Goal: Task Accomplishment & Management: Complete application form

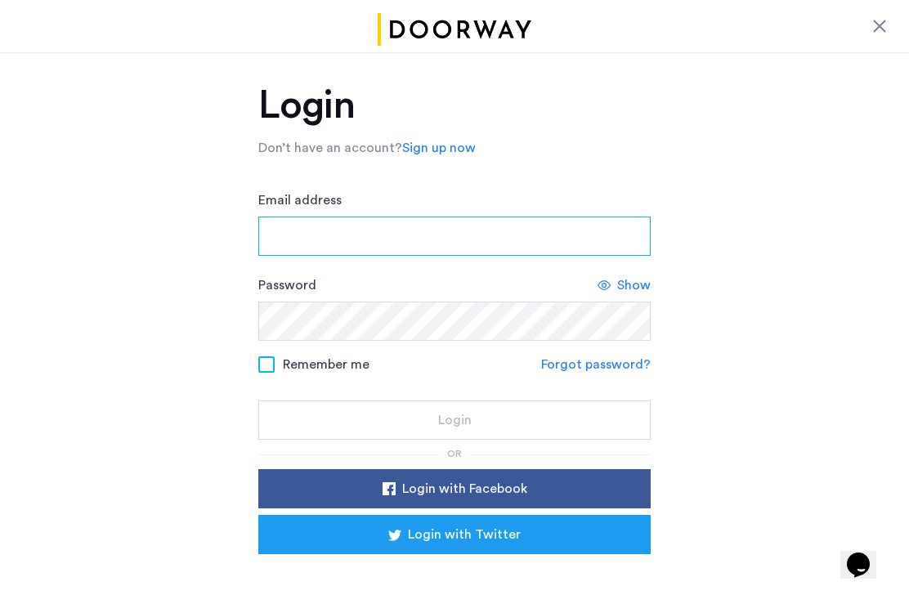
click at [307, 236] on input "Email address" at bounding box center [454, 236] width 392 height 39
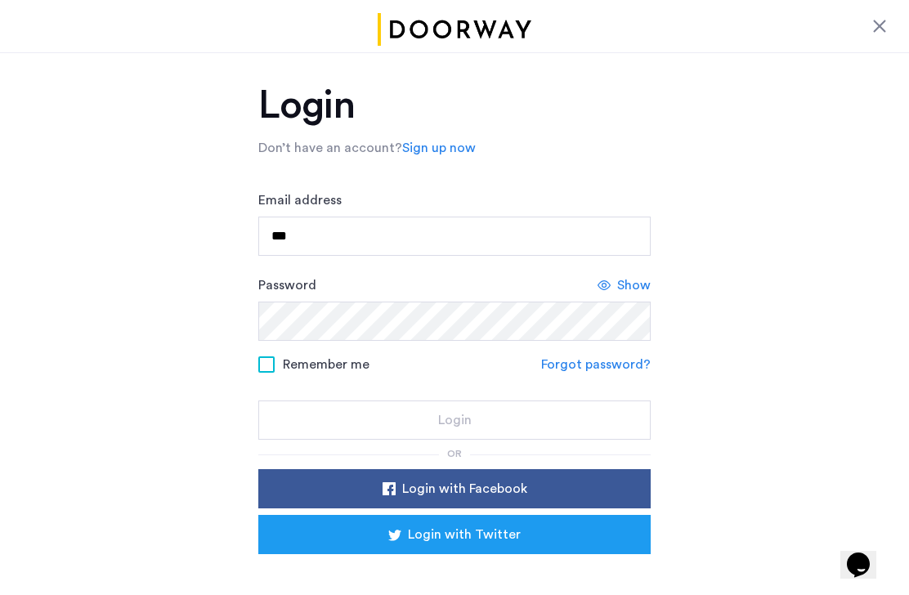
click at [133, 193] on div "Login Don’t have an account? Sign up now Email address *** Password Show Rememb…" at bounding box center [454, 363] width 909 height 623
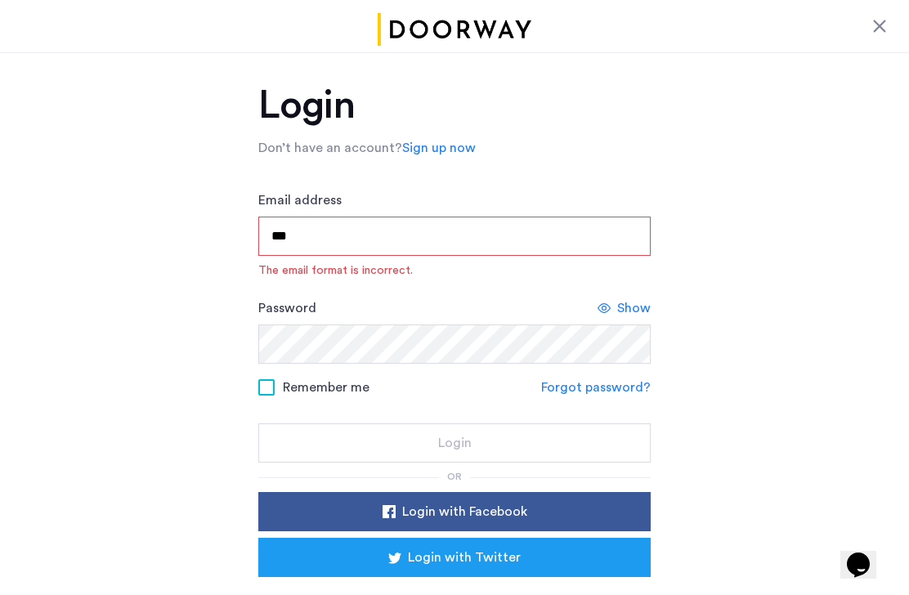
click at [302, 244] on input "***" at bounding box center [454, 236] width 392 height 39
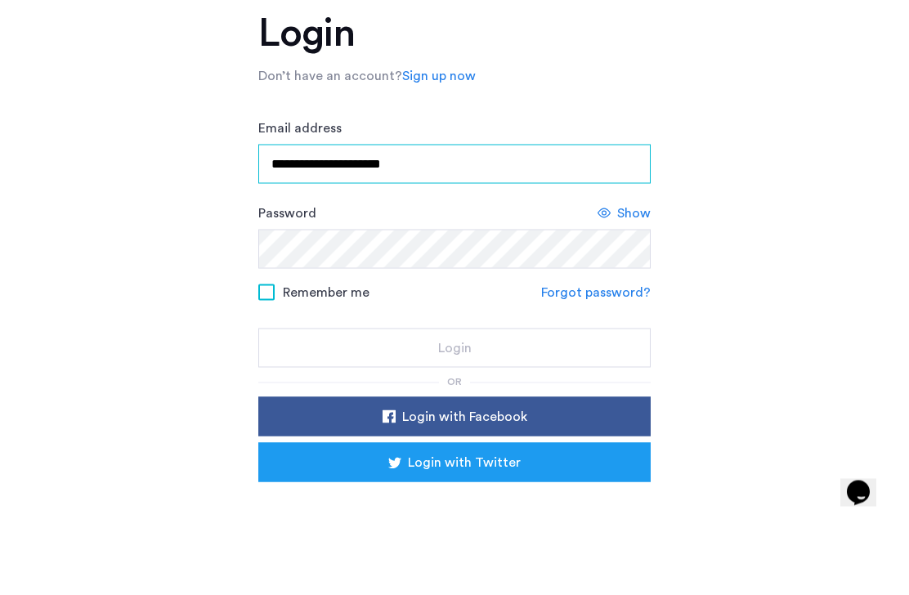
type input "**********"
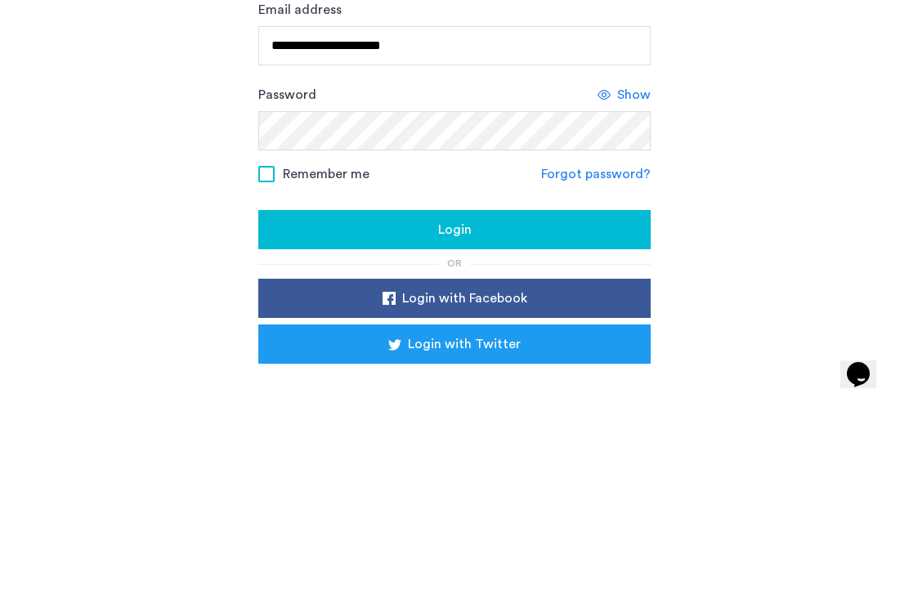
click at [630, 275] on span "Show" at bounding box center [634, 285] width 34 height 20
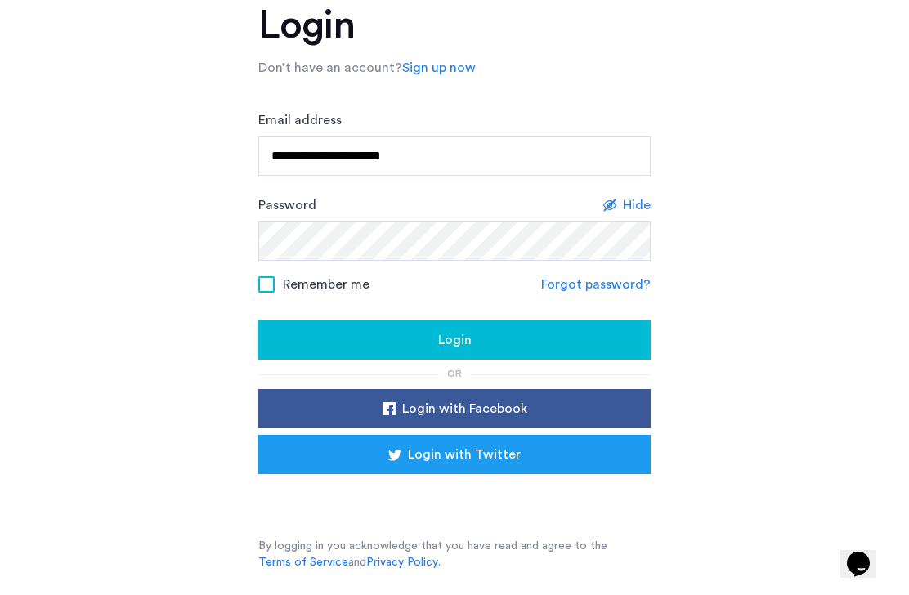
click at [426, 335] on div "Login" at bounding box center [454, 341] width 366 height 20
click at [586, 290] on link "Forgot password?" at bounding box center [596, 285] width 110 height 20
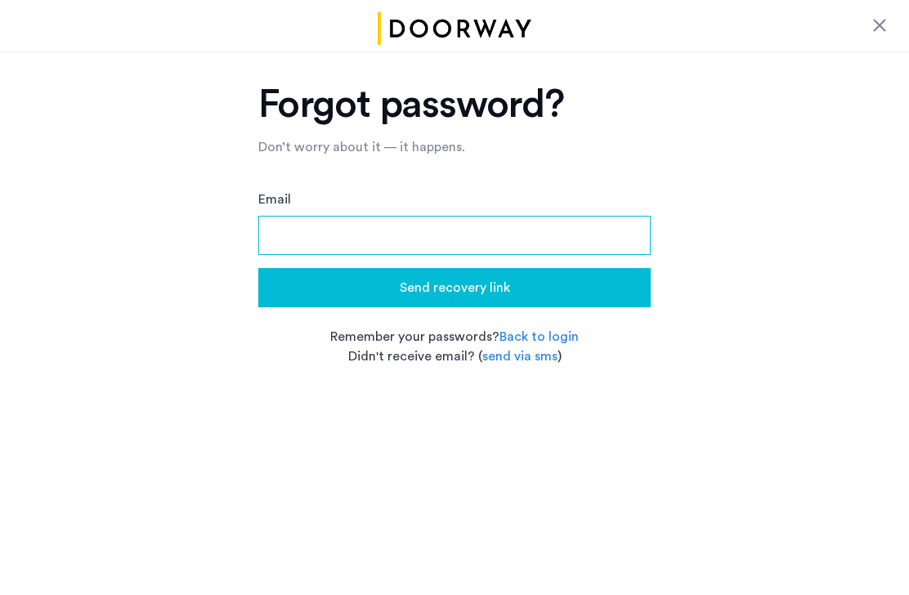
click at [291, 232] on input "Email" at bounding box center [454, 236] width 392 height 39
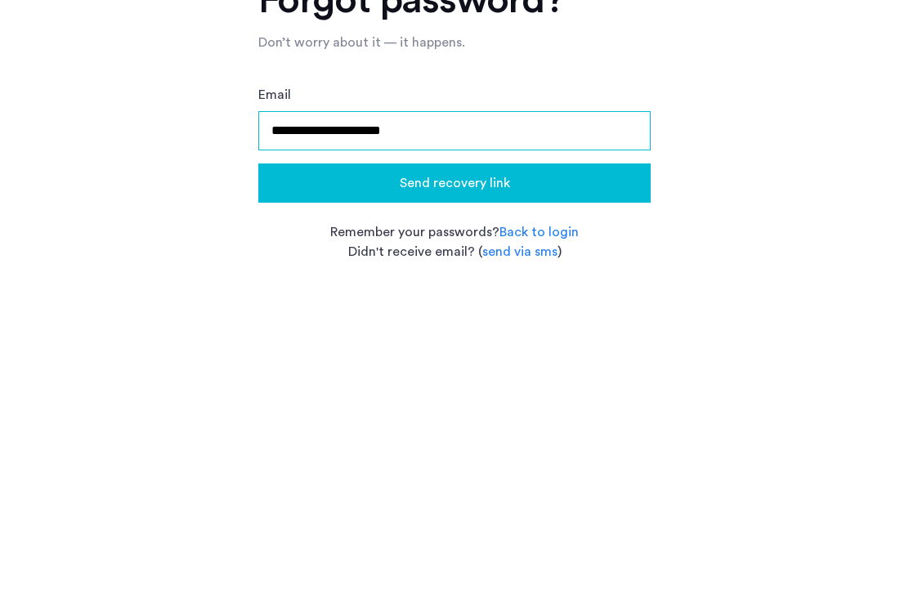
type input "**********"
click at [400, 279] on span "Send recovery link" at bounding box center [455, 289] width 110 height 20
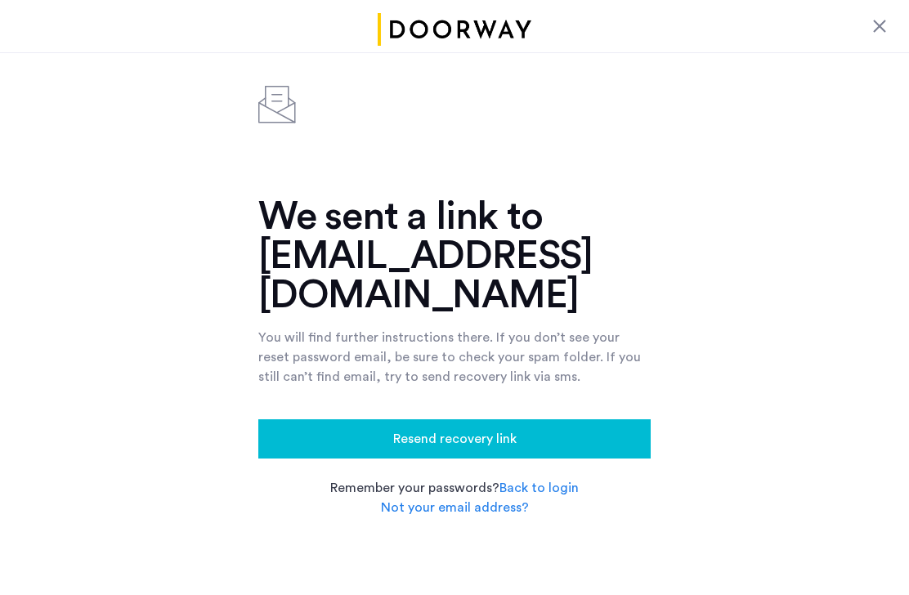
click at [282, 43] on div "Close" at bounding box center [454, 26] width 909 height 52
click at [104, 114] on div "We sent a link to [EMAIL_ADDRESS][DOMAIN_NAME] You will find further instructio…" at bounding box center [454, 297] width 909 height 490
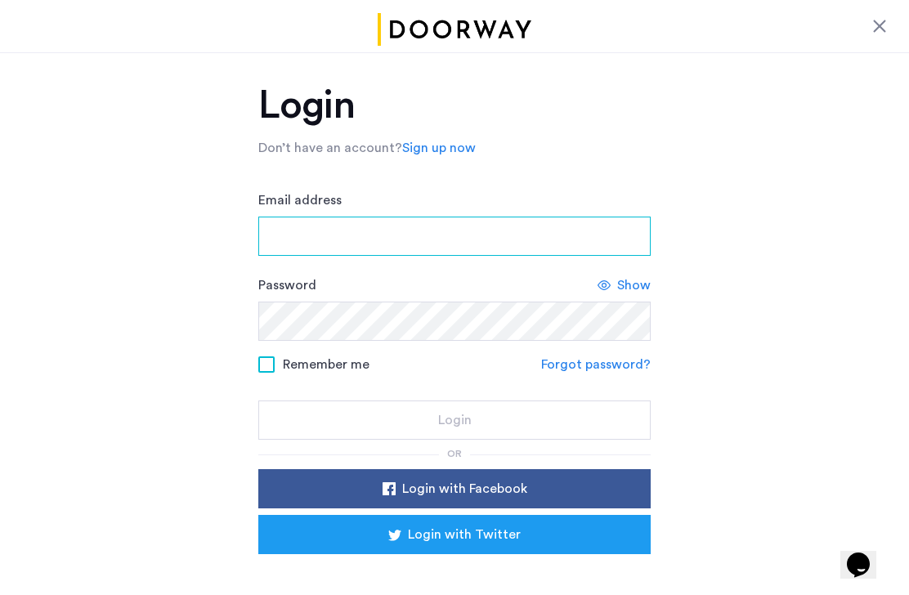
click at [360, 241] on input "Email address" at bounding box center [454, 236] width 392 height 39
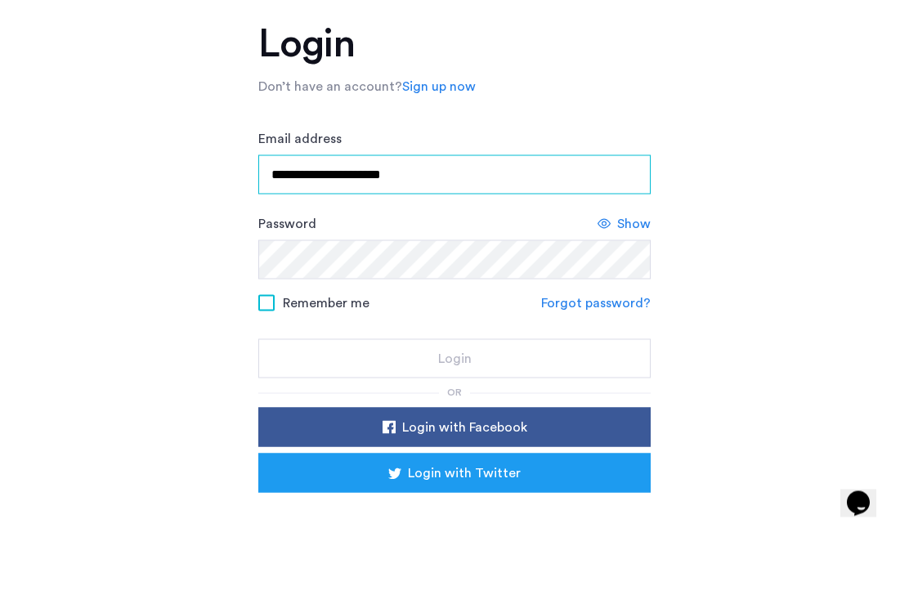
type input "**********"
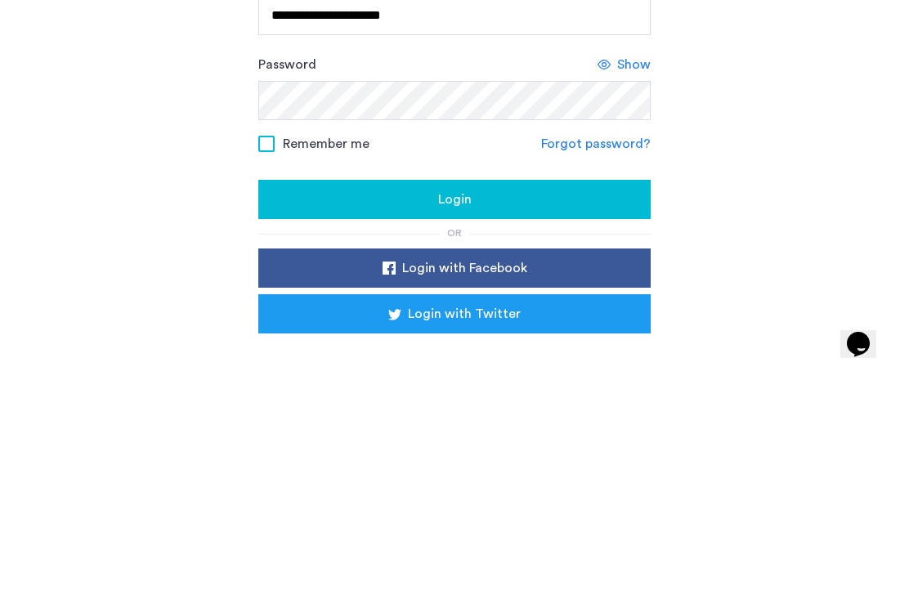
click at [477, 410] on div "Login" at bounding box center [454, 420] width 366 height 20
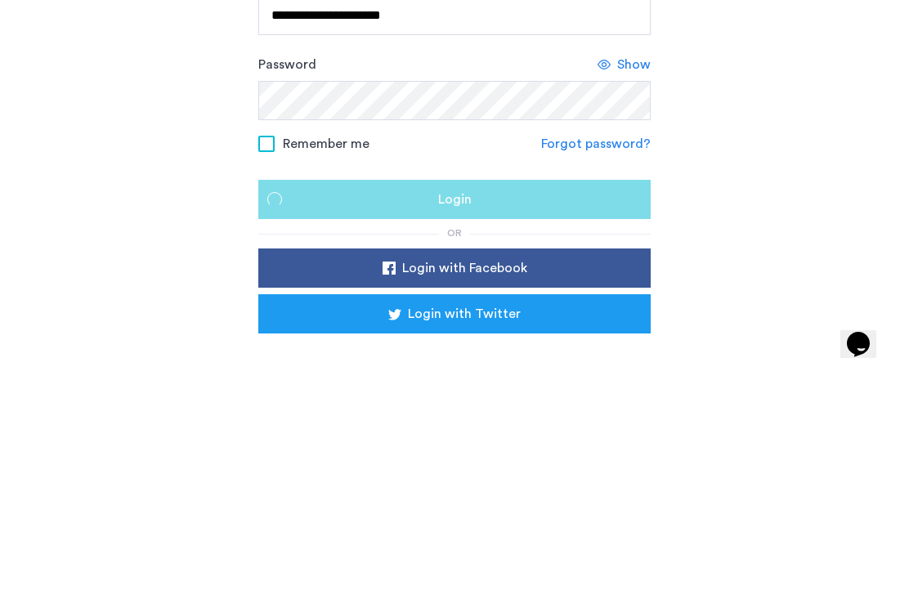
scroll to position [25, 0]
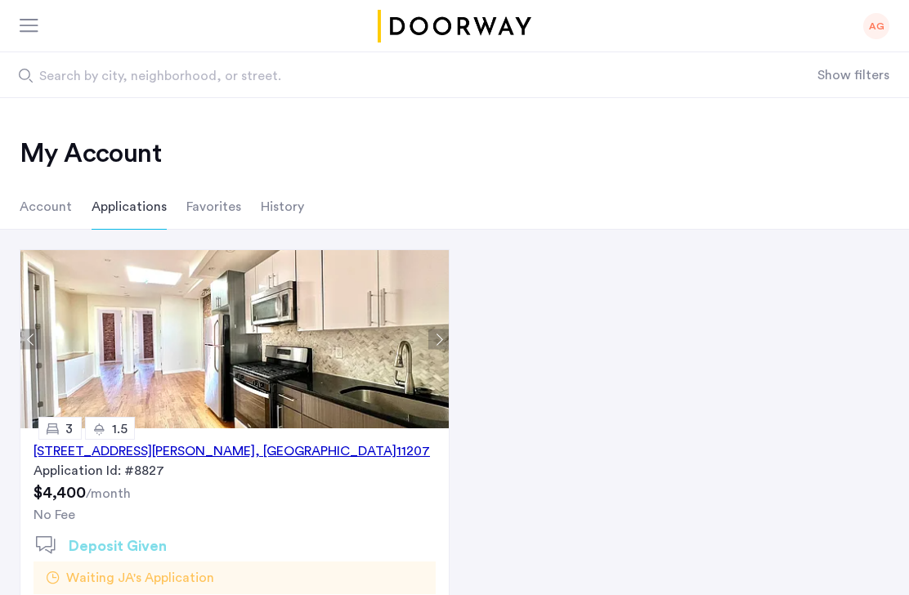
click at [46, 205] on li "Account" at bounding box center [46, 207] width 52 height 46
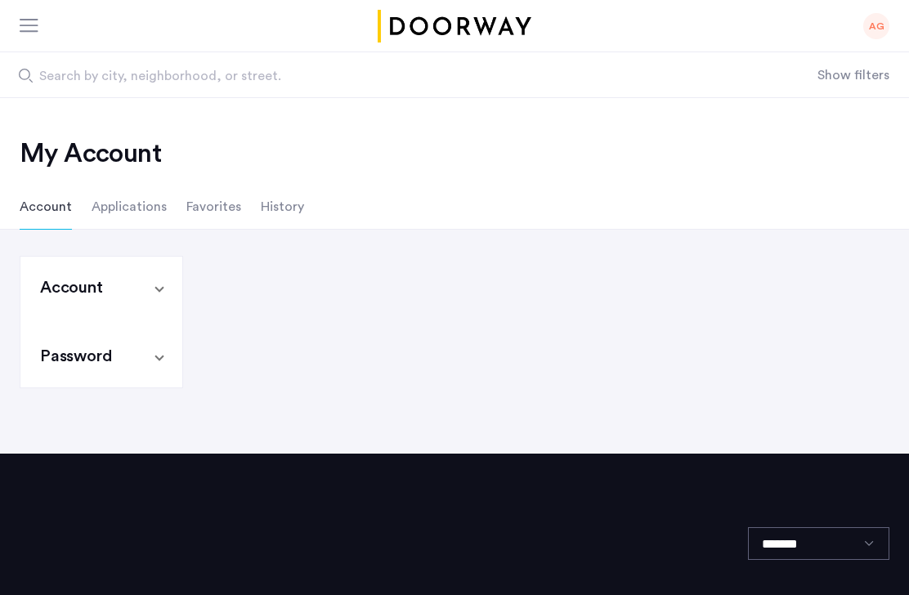
click at [140, 213] on li "Applications" at bounding box center [129, 207] width 75 height 46
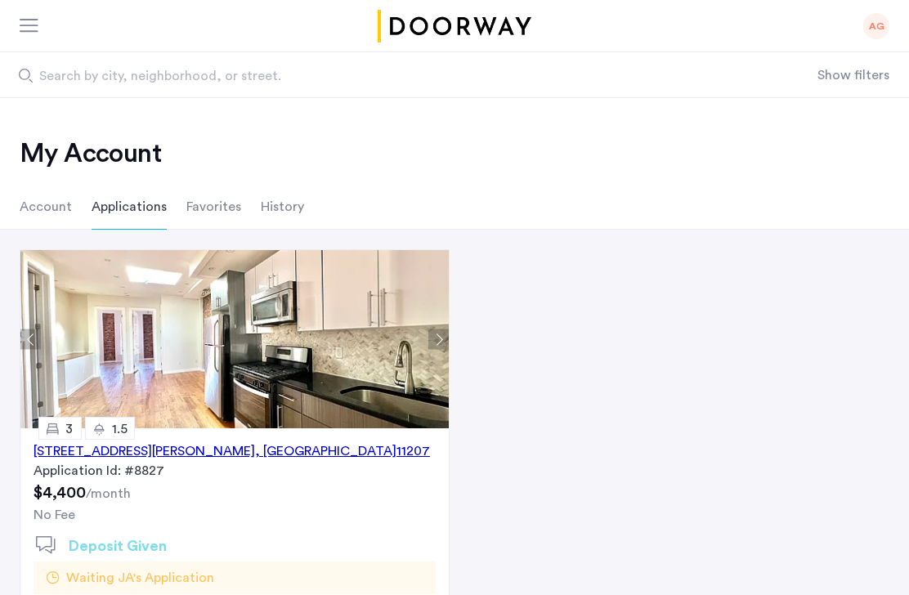
click at [208, 204] on li "Favorites" at bounding box center [213, 207] width 55 height 46
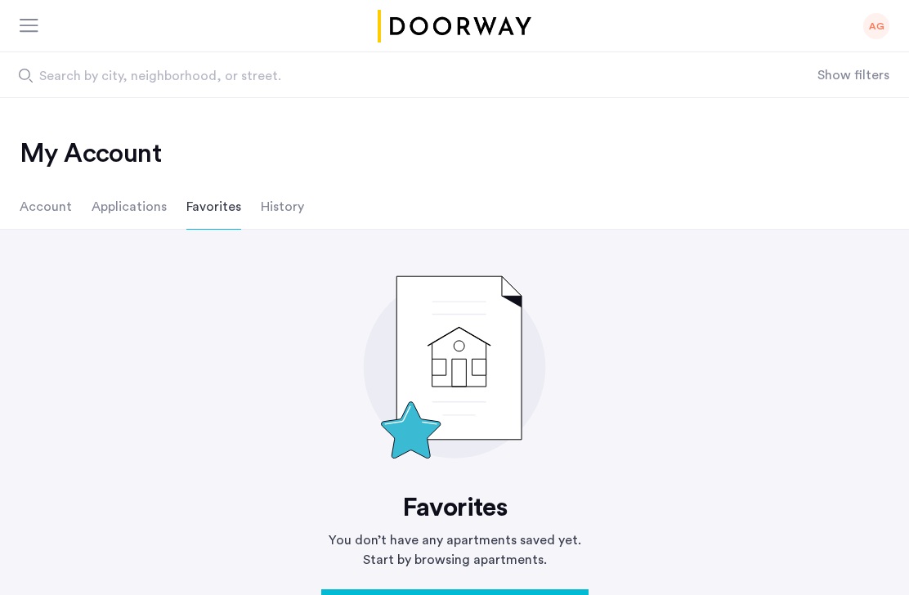
click at [283, 199] on li "History" at bounding box center [282, 207] width 43 height 46
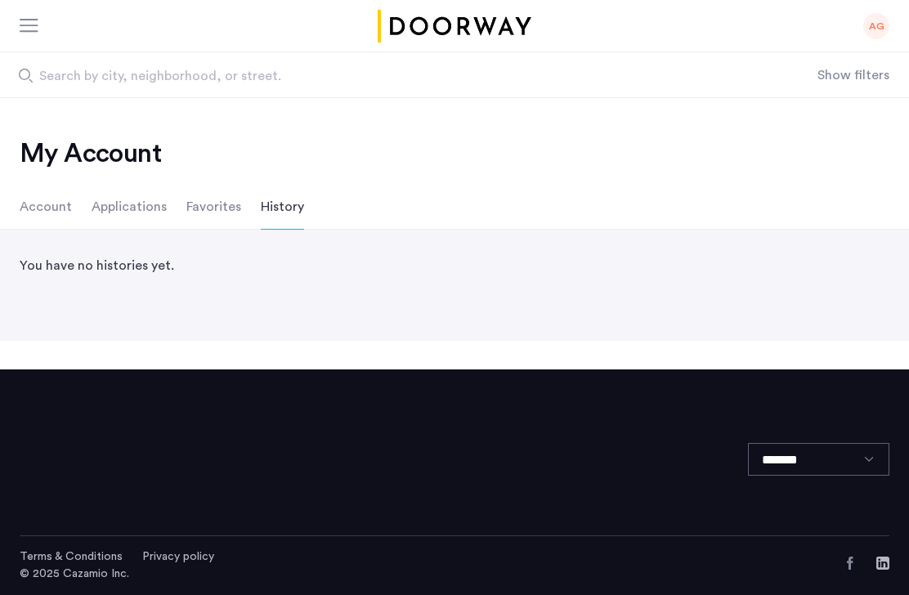
click at [128, 209] on li "Applications" at bounding box center [129, 207] width 75 height 46
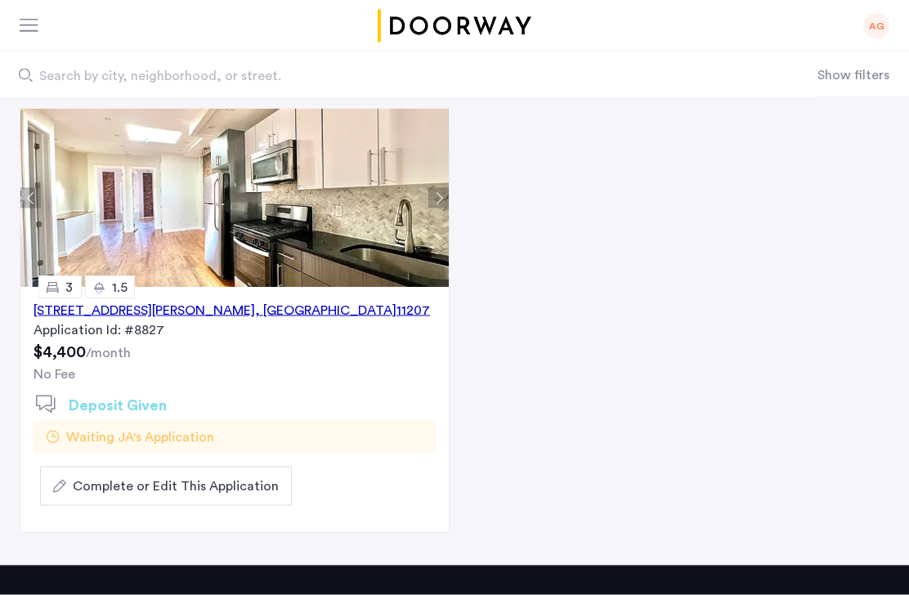
click at [183, 481] on span "Complete or Edit This Application" at bounding box center [176, 487] width 206 height 20
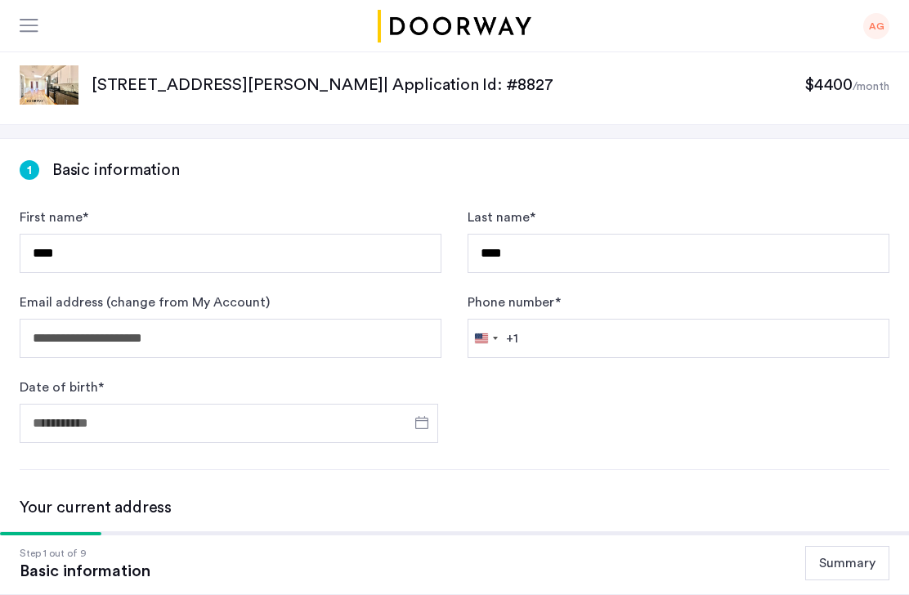
click at [850, 567] on button "Summary" at bounding box center [847, 563] width 84 height 34
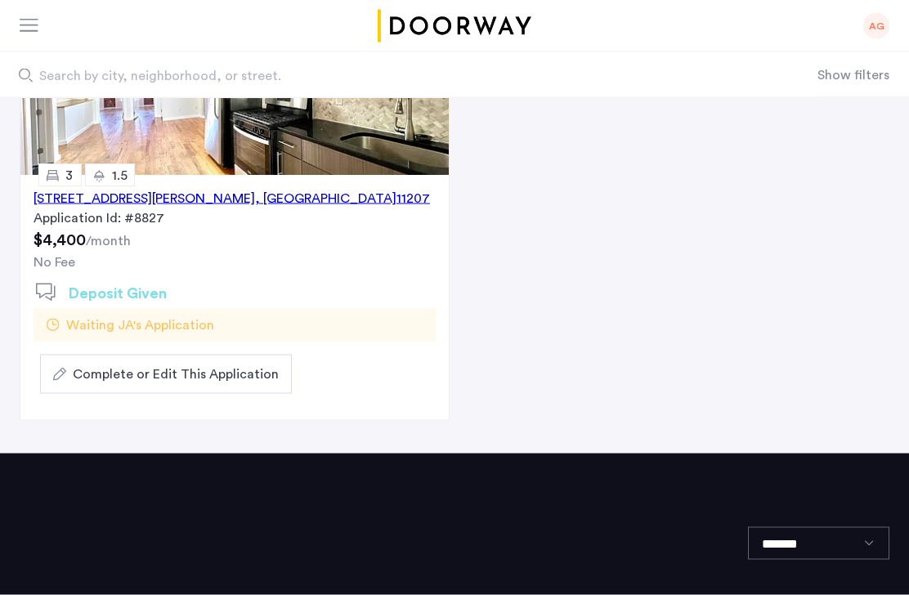
scroll to position [283, 0]
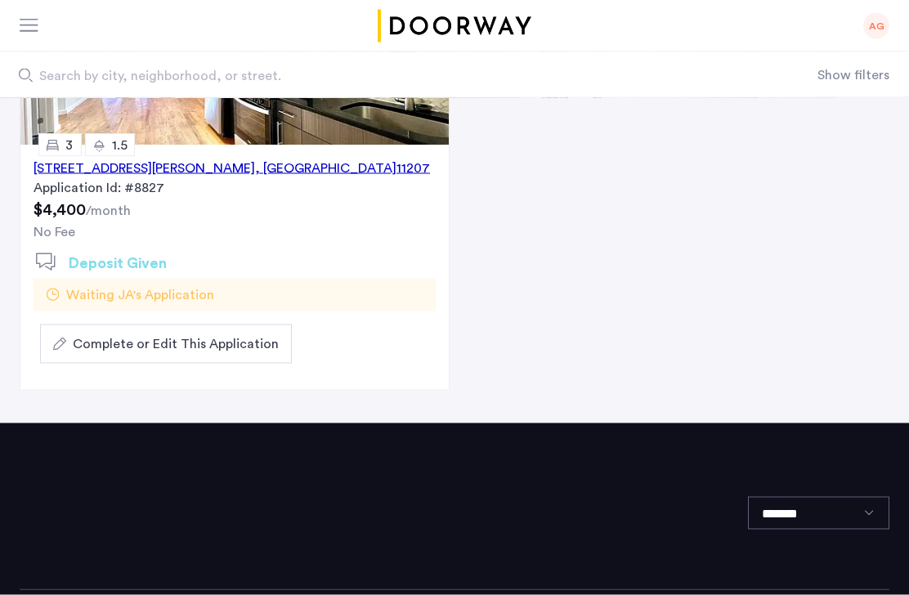
click at [226, 343] on span "Complete or Edit This Application" at bounding box center [176, 344] width 206 height 20
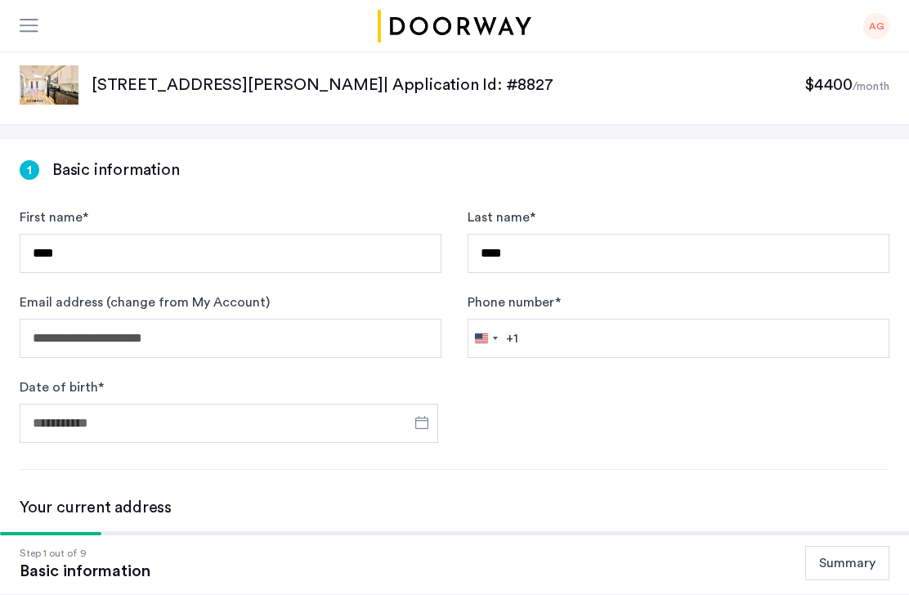
click at [853, 580] on button "Summary" at bounding box center [847, 563] width 84 height 34
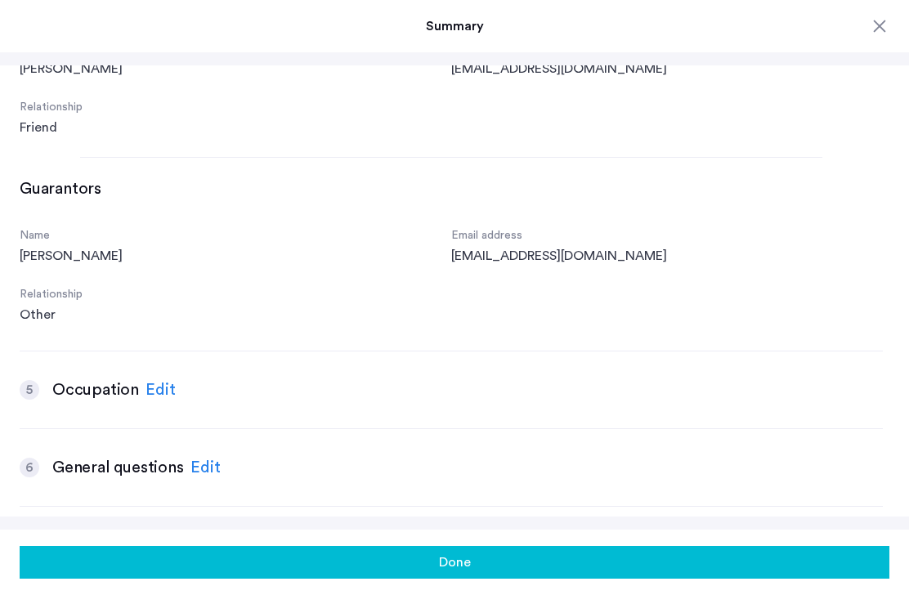
scroll to position [441, 0]
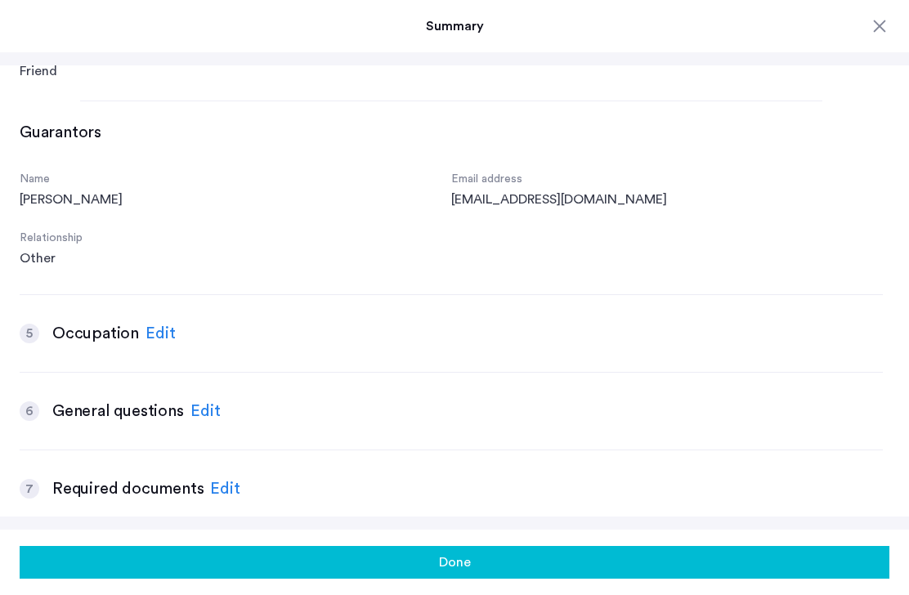
click at [146, 334] on div "Edit" at bounding box center [161, 333] width 30 height 25
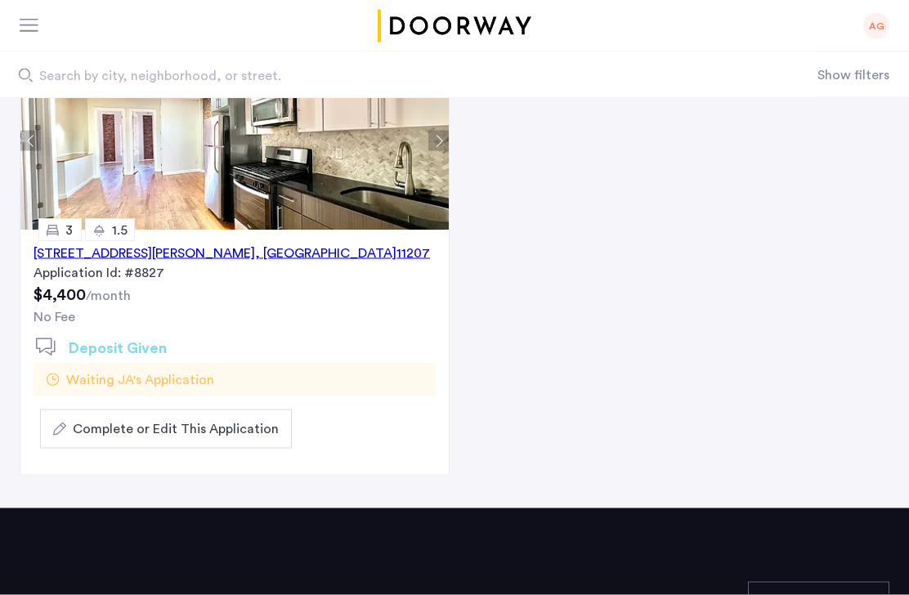
scroll to position [283, 0]
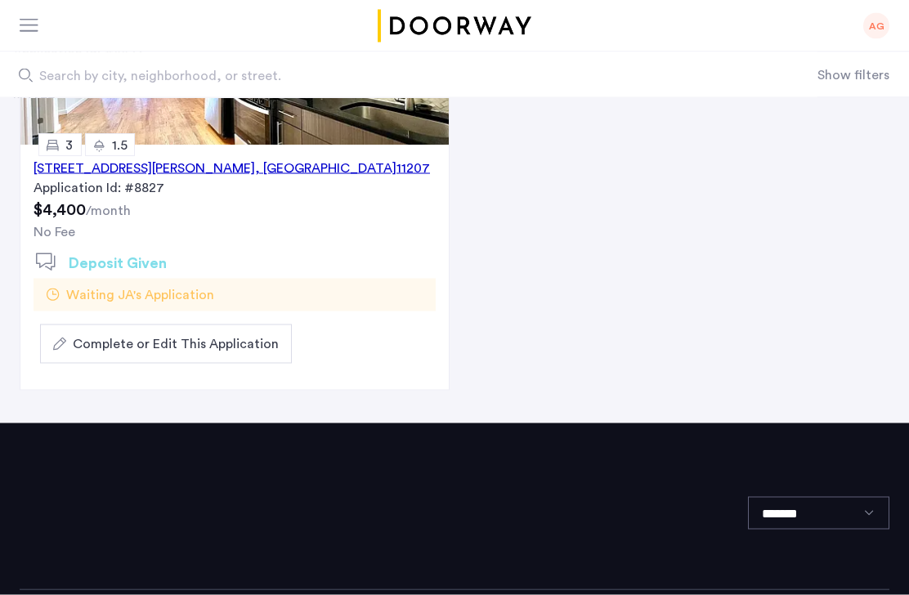
click at [213, 345] on span "Complete or Edit This Application" at bounding box center [176, 344] width 206 height 20
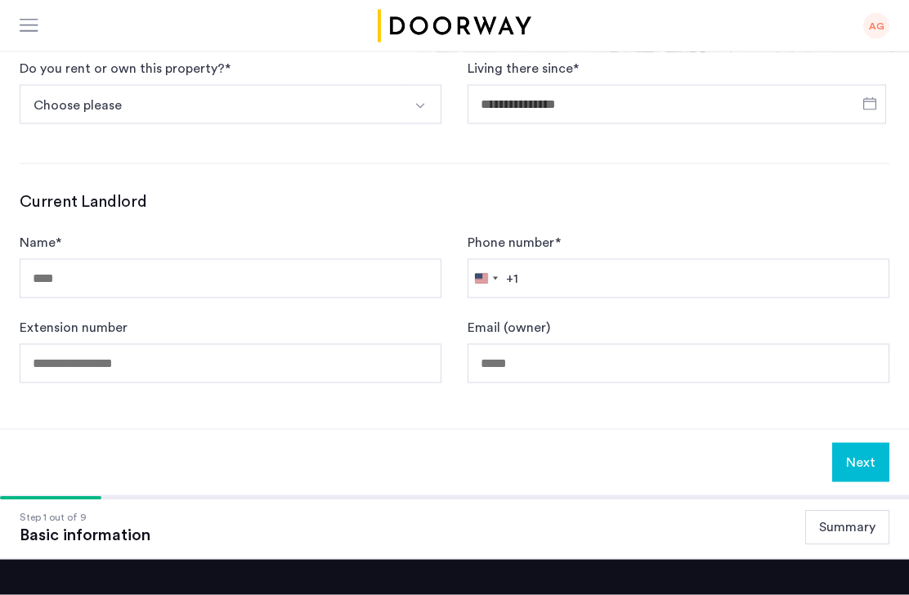
scroll to position [820, 0]
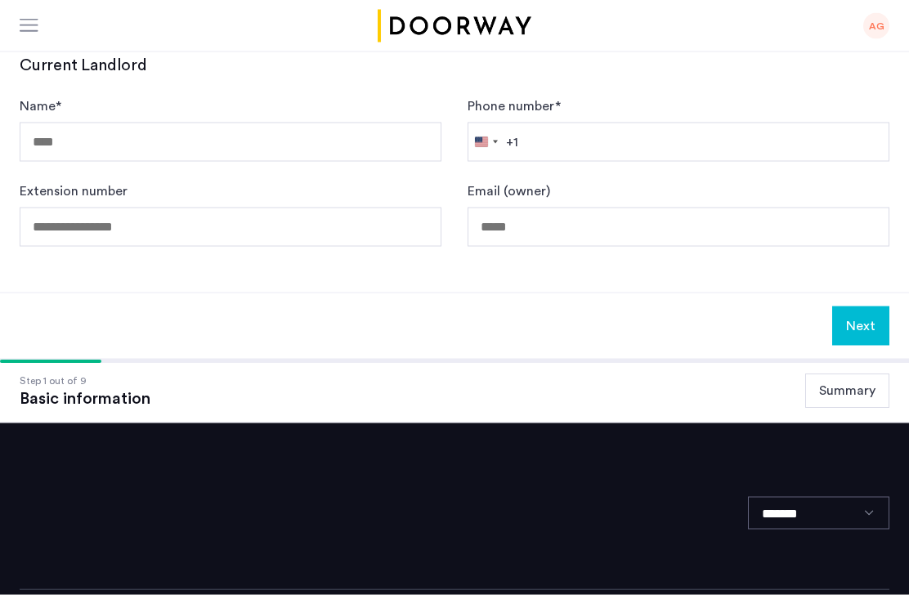
click at [872, 444] on div "*******" at bounding box center [455, 506] width 870 height 167
click at [843, 392] on button "Summary" at bounding box center [847, 391] width 84 height 34
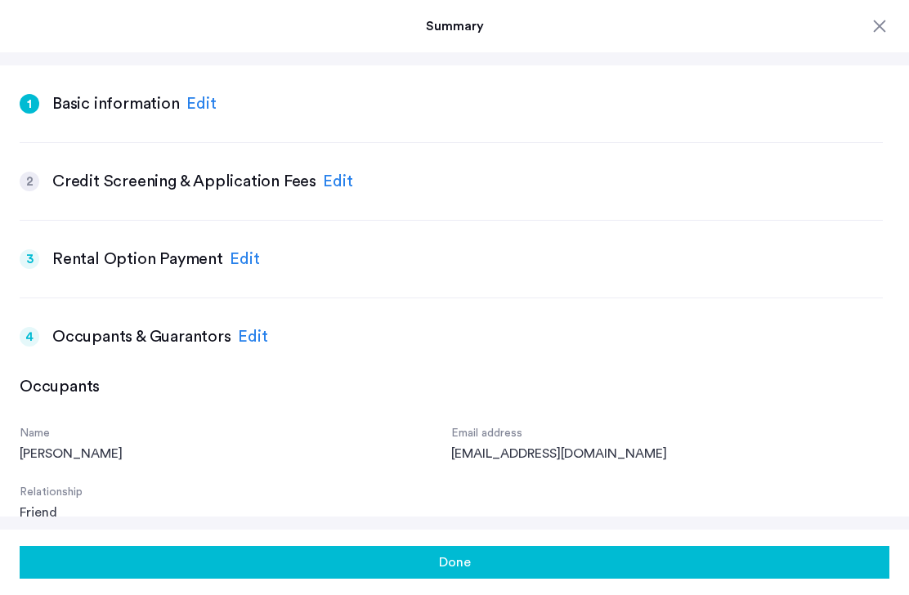
scroll to position [598, 0]
click at [186, 109] on div "Edit" at bounding box center [201, 104] width 30 height 25
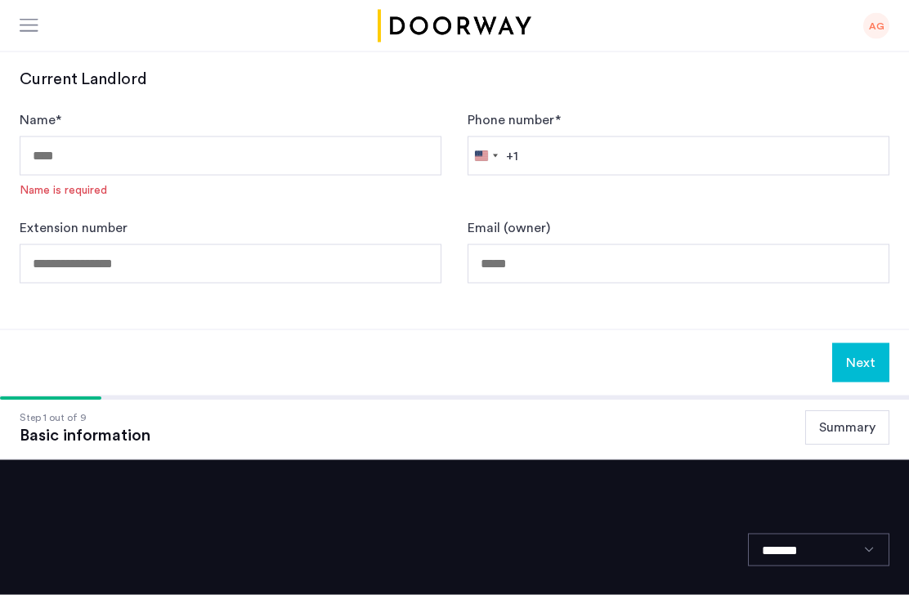
click at [829, 435] on button "Summary" at bounding box center [847, 428] width 84 height 34
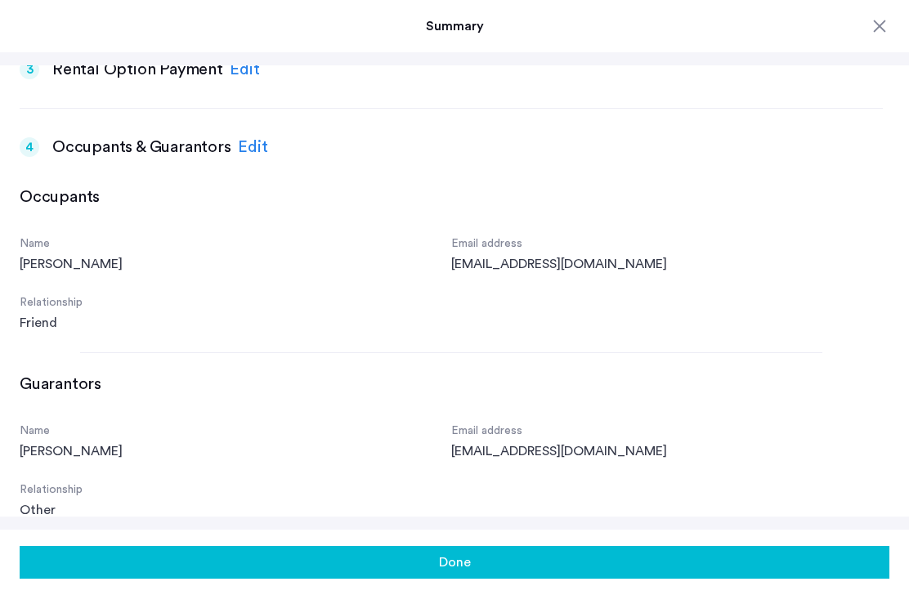
scroll to position [188, 0]
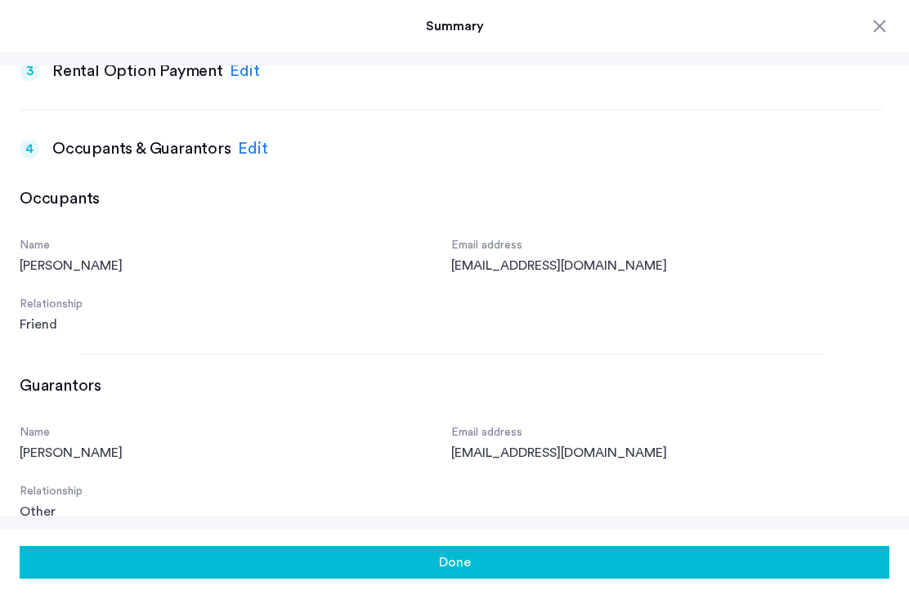
click at [244, 150] on div "Edit" at bounding box center [253, 149] width 30 height 25
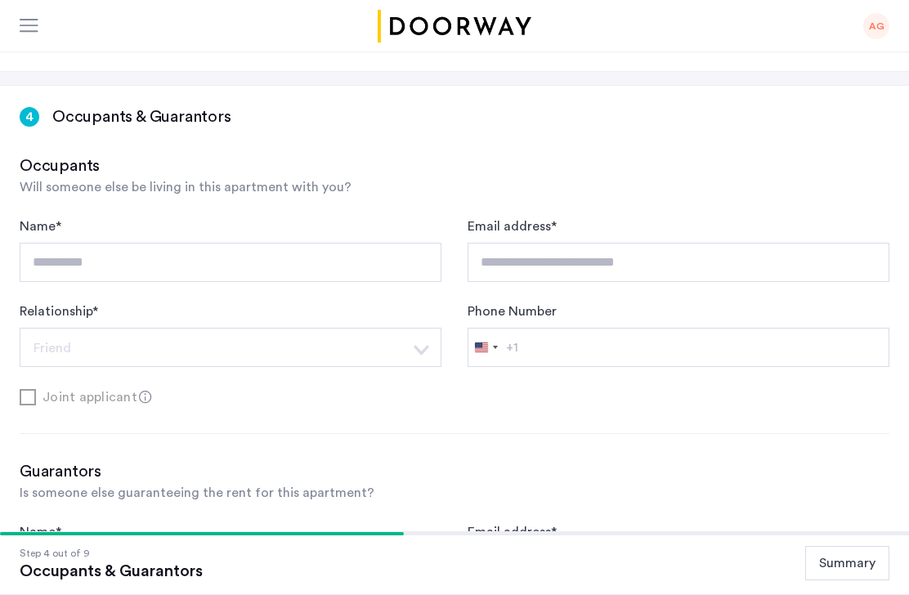
scroll to position [0, 0]
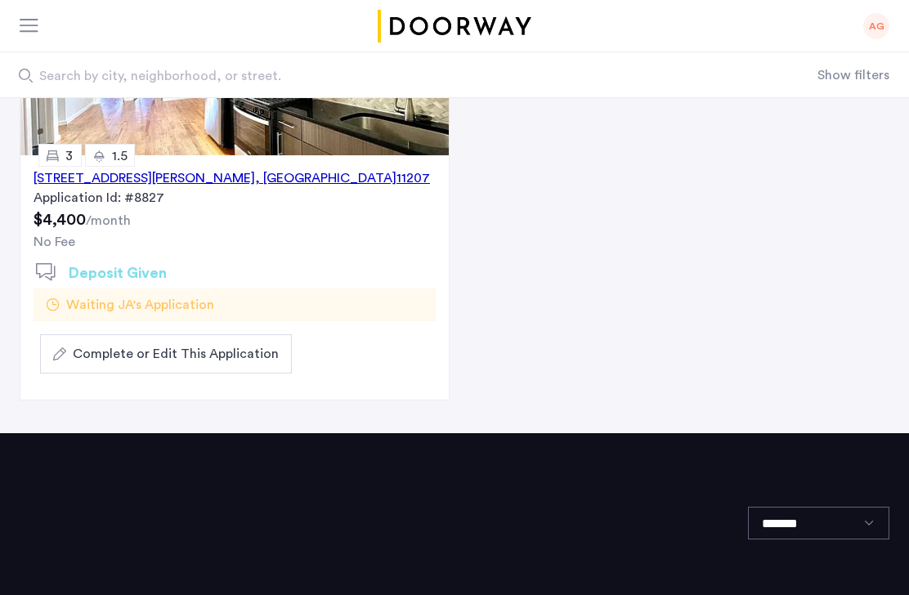
scroll to position [283, 0]
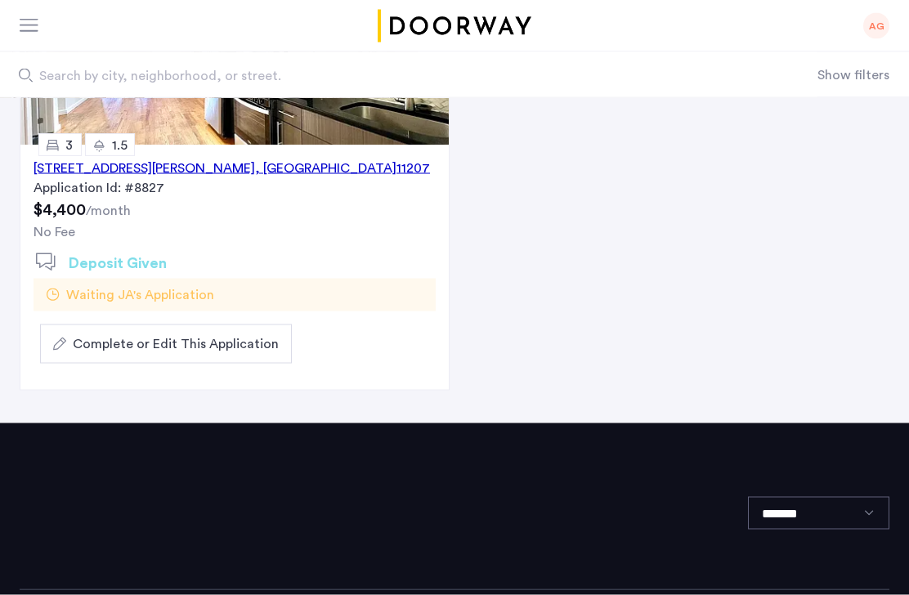
click at [208, 348] on span "Complete or Edit This Application" at bounding box center [176, 344] width 206 height 20
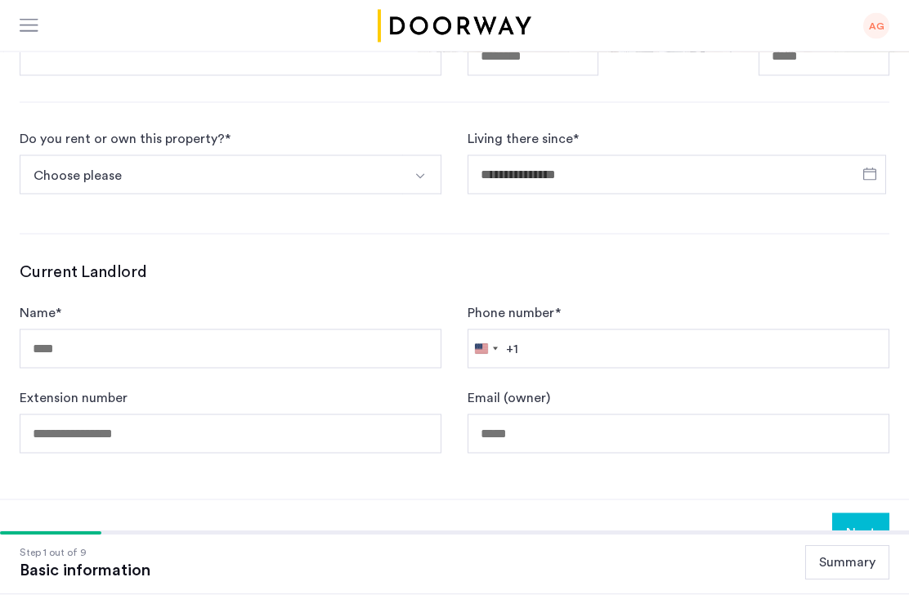
scroll to position [615, 0]
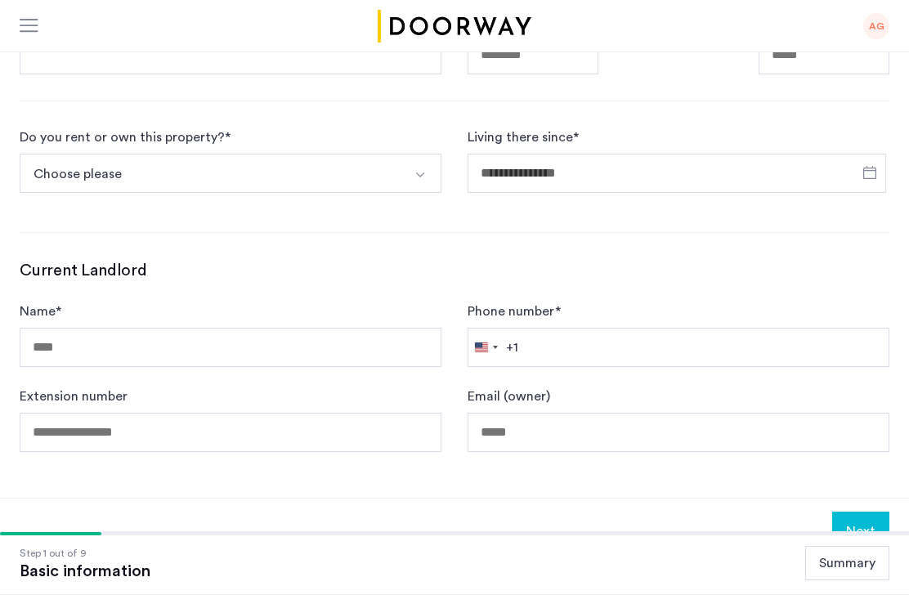
click at [862, 531] on button "Next" at bounding box center [860, 531] width 57 height 39
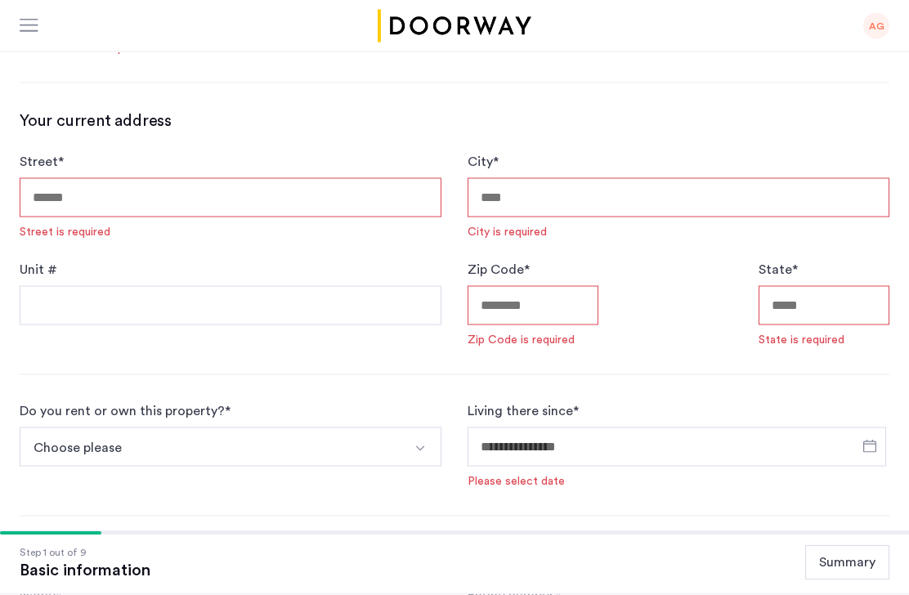
scroll to position [433, 0]
click at [840, 580] on button "Summary" at bounding box center [847, 563] width 84 height 34
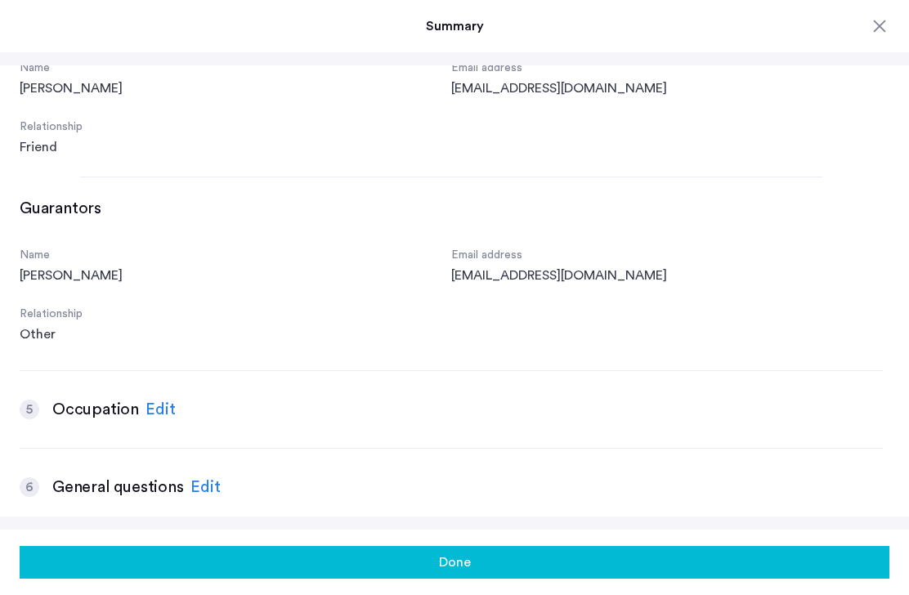
scroll to position [366, 0]
click at [150, 400] on div "Edit" at bounding box center [161, 408] width 30 height 25
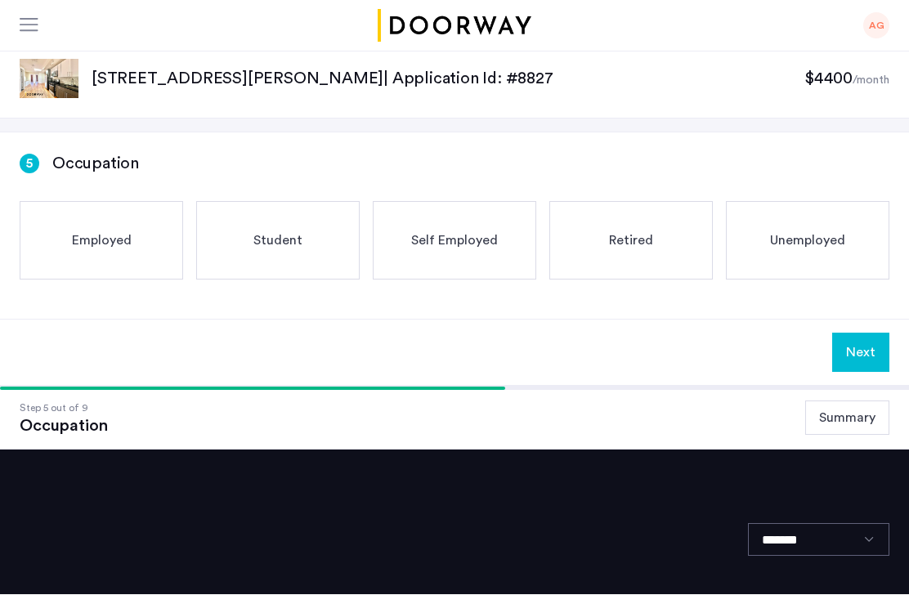
scroll to position [0, 0]
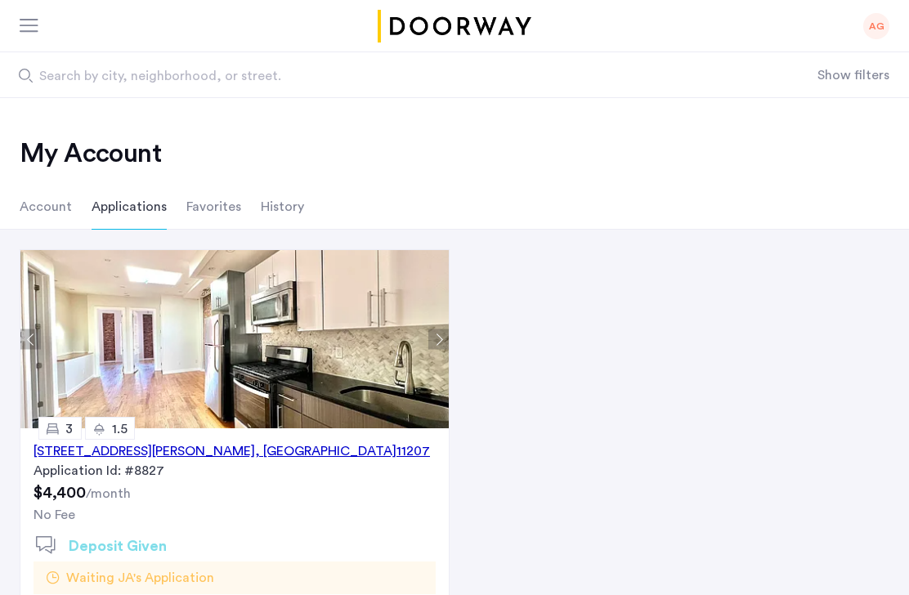
click at [84, 153] on h2 "My Account" at bounding box center [455, 153] width 870 height 33
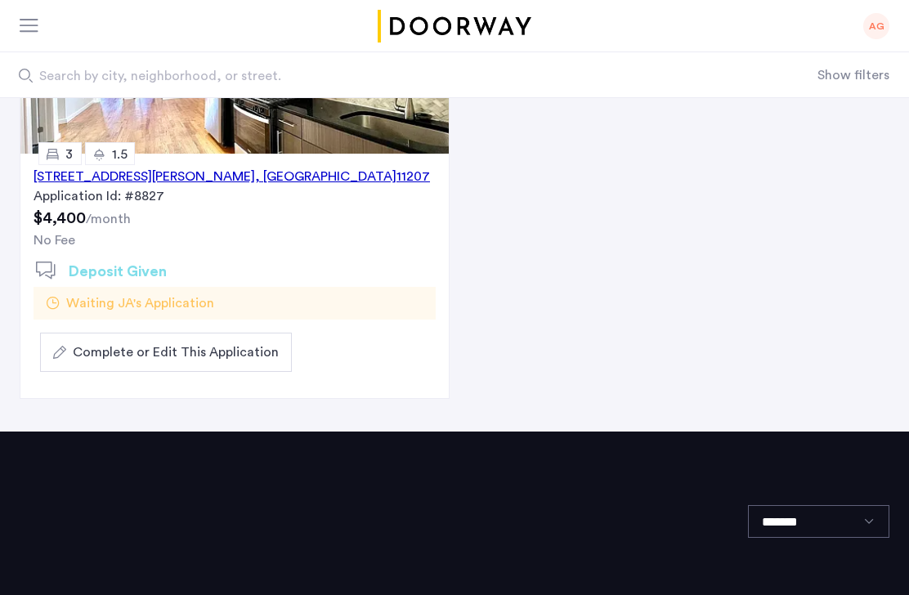
click at [166, 360] on span "Complete or Edit This Application" at bounding box center [176, 353] width 206 height 20
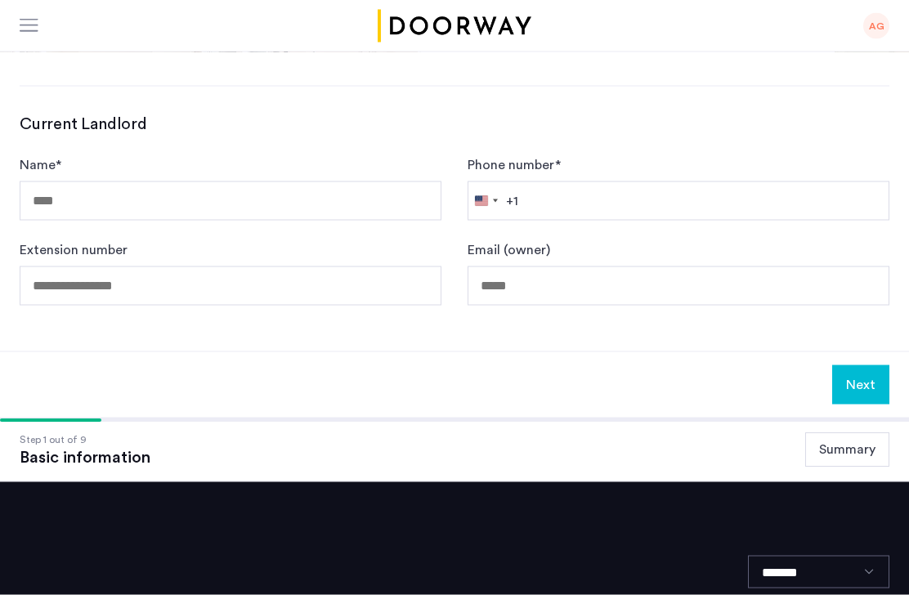
scroll to position [762, 0]
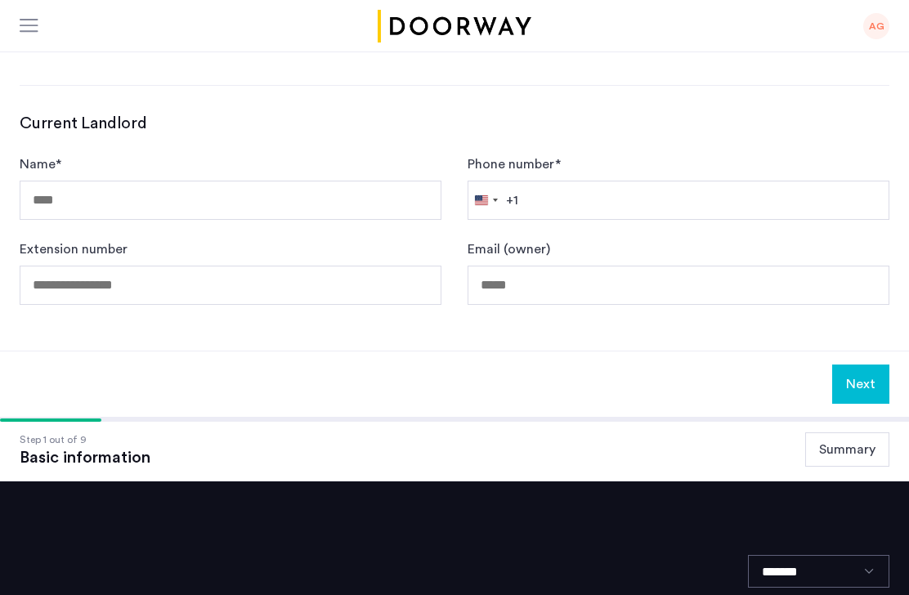
click at [866, 381] on button "Next" at bounding box center [860, 384] width 57 height 39
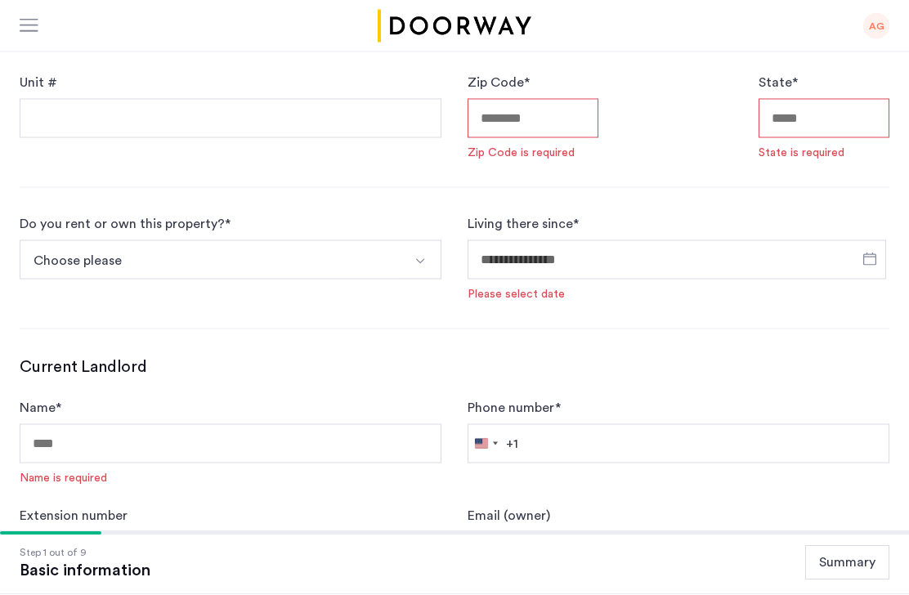
scroll to position [620, 0]
click at [869, 253] on span "Open calendar" at bounding box center [869, 258] width 39 height 39
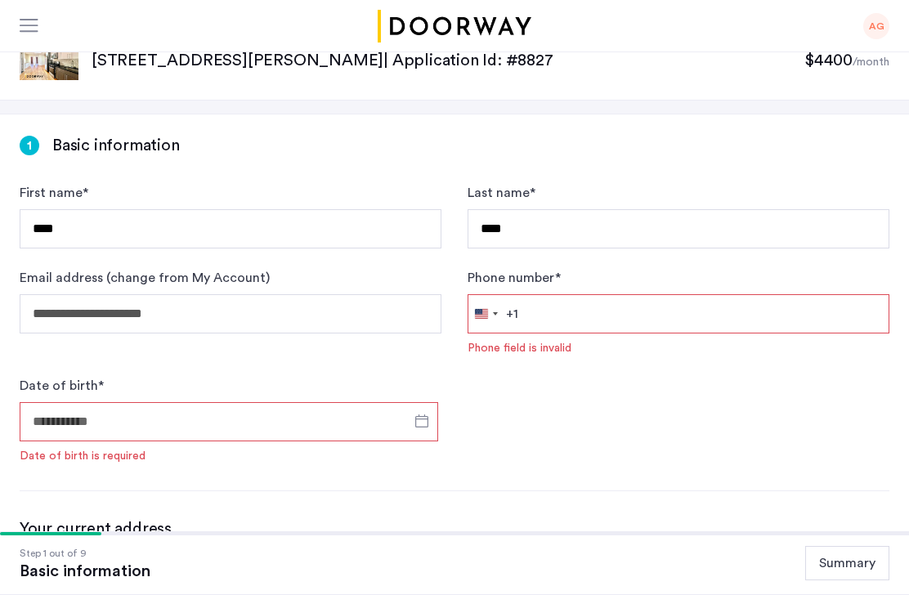
scroll to position [24, 0]
click at [412, 425] on div at bounding box center [454, 297] width 909 height 595
click at [414, 425] on span "Open calendar" at bounding box center [421, 421] width 39 height 39
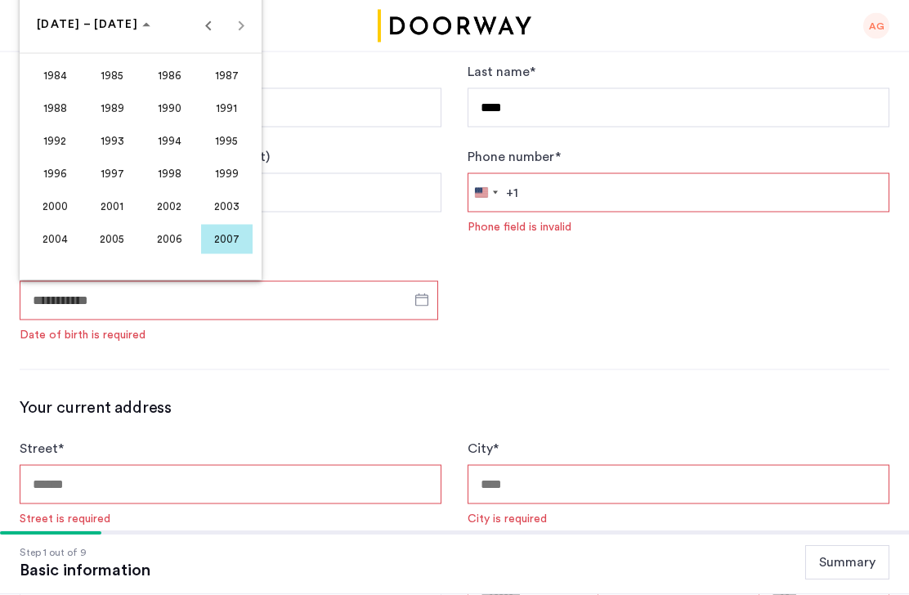
scroll to position [148, 0]
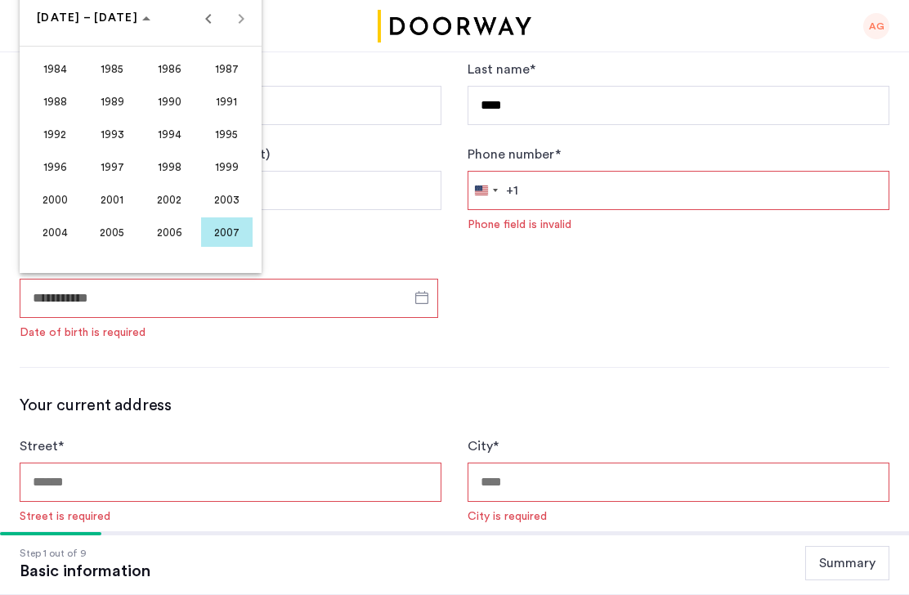
click at [847, 594] on div at bounding box center [454, 297] width 909 height 595
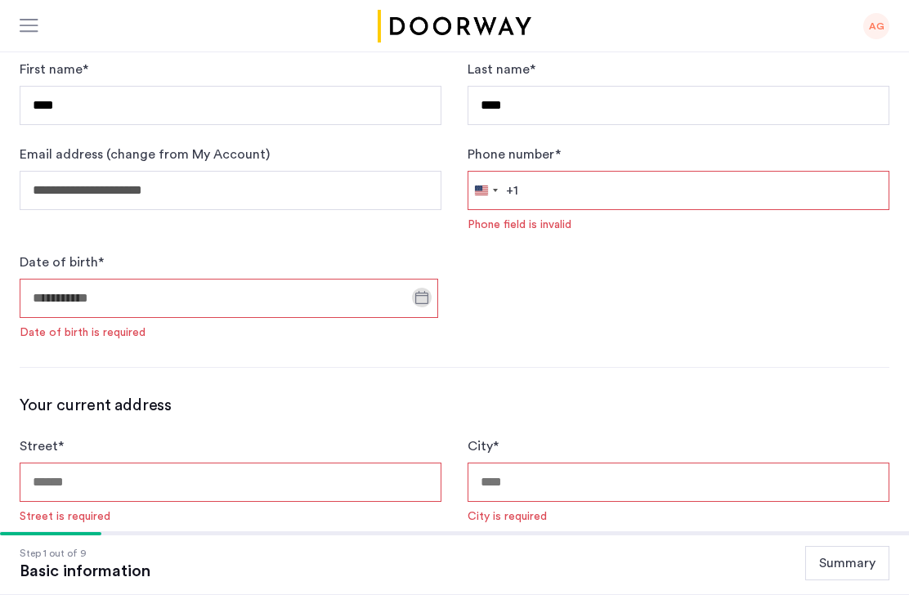
click at [860, 580] on button "Summary" at bounding box center [847, 563] width 84 height 34
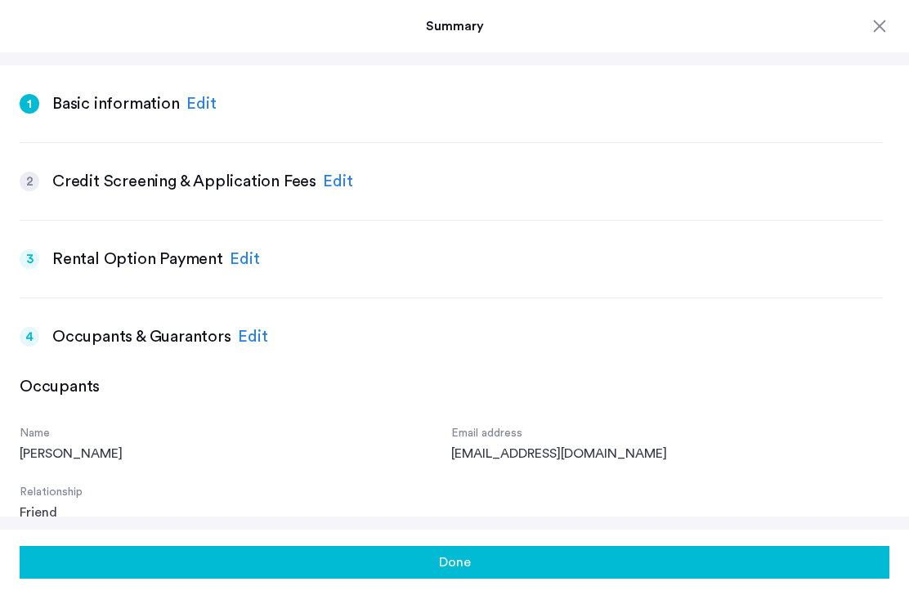
scroll to position [0, 0]
click at [334, 186] on div "Edit" at bounding box center [338, 181] width 30 height 25
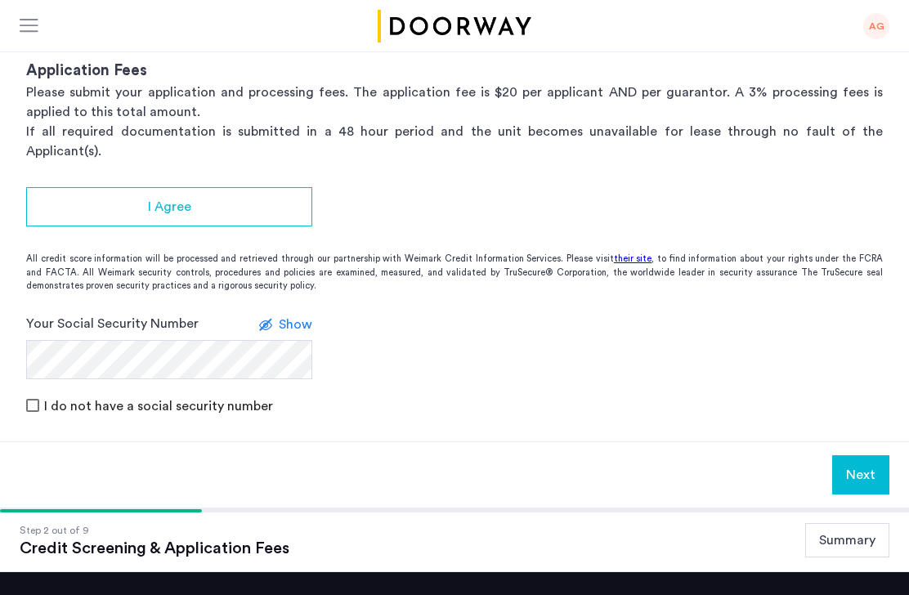
click at [853, 523] on button "Summary" at bounding box center [847, 540] width 84 height 34
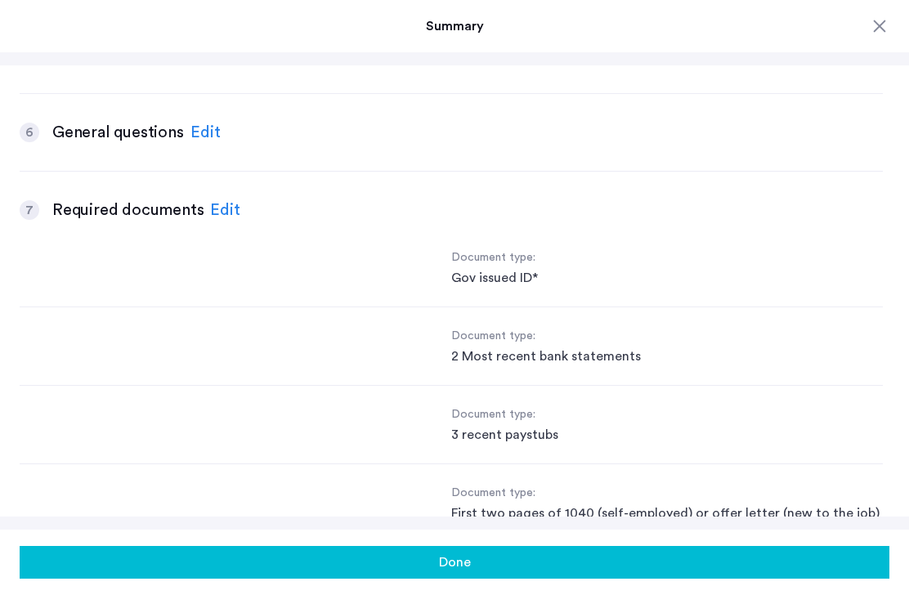
scroll to position [734, 0]
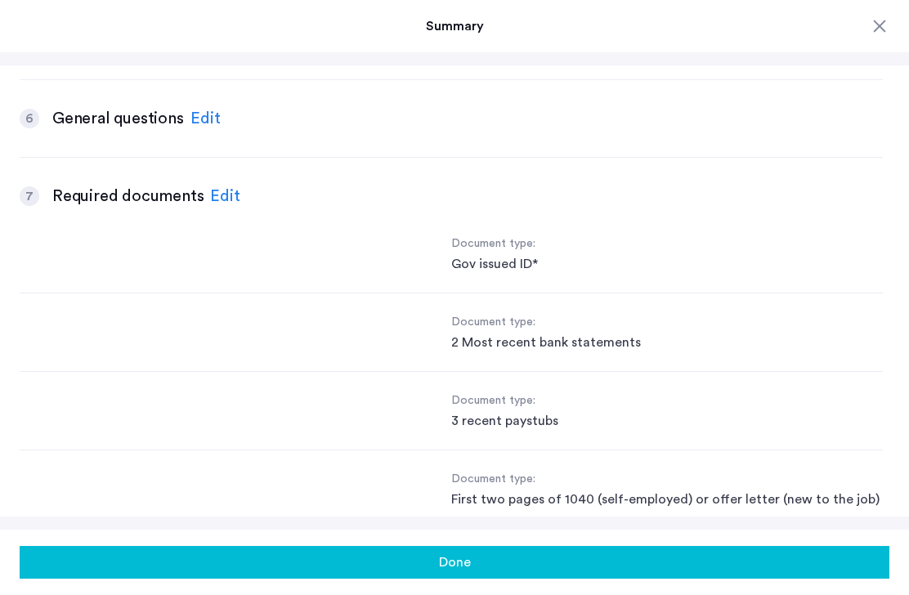
click at [875, 35] on div at bounding box center [880, 26] width 20 height 20
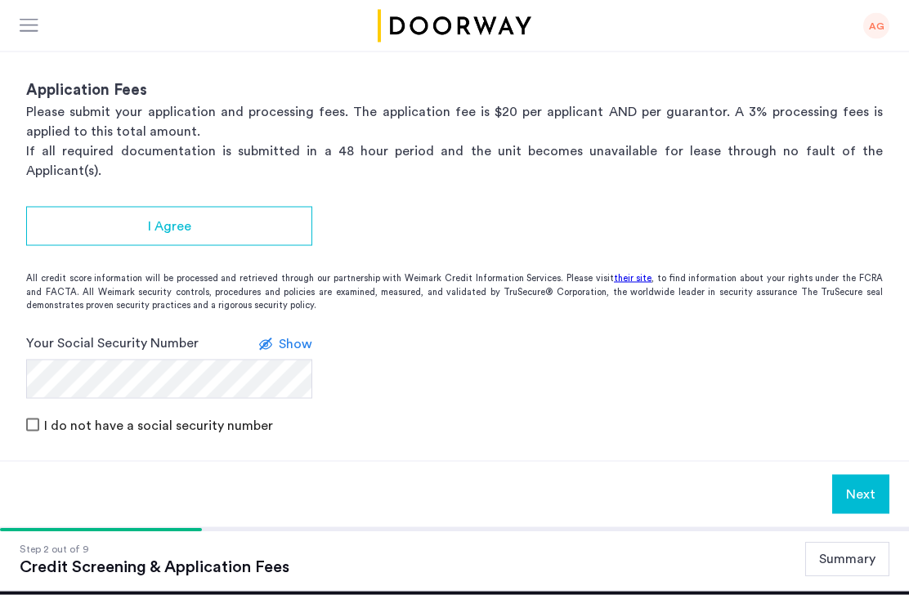
scroll to position [0, 0]
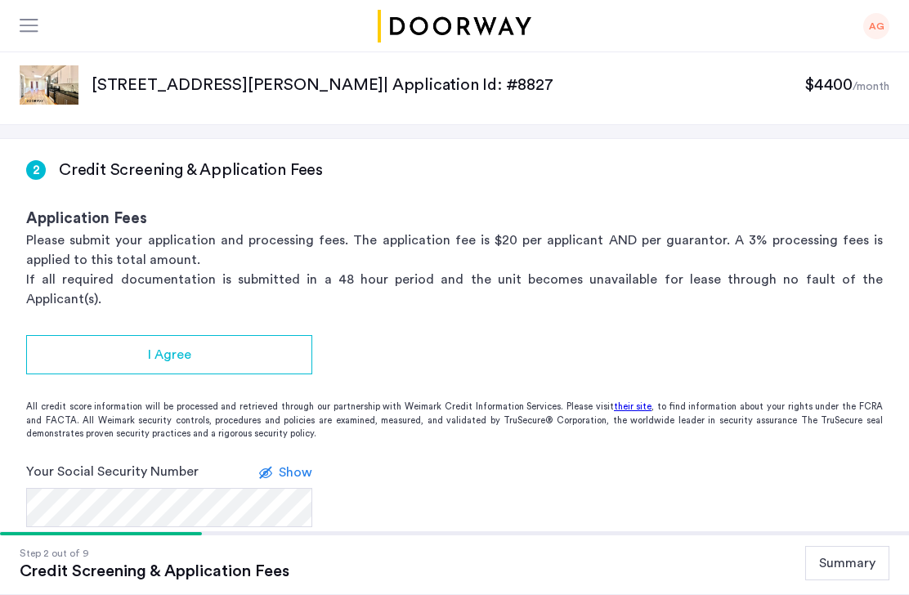
click at [24, 27] on div at bounding box center [30, 27] width 20 height 16
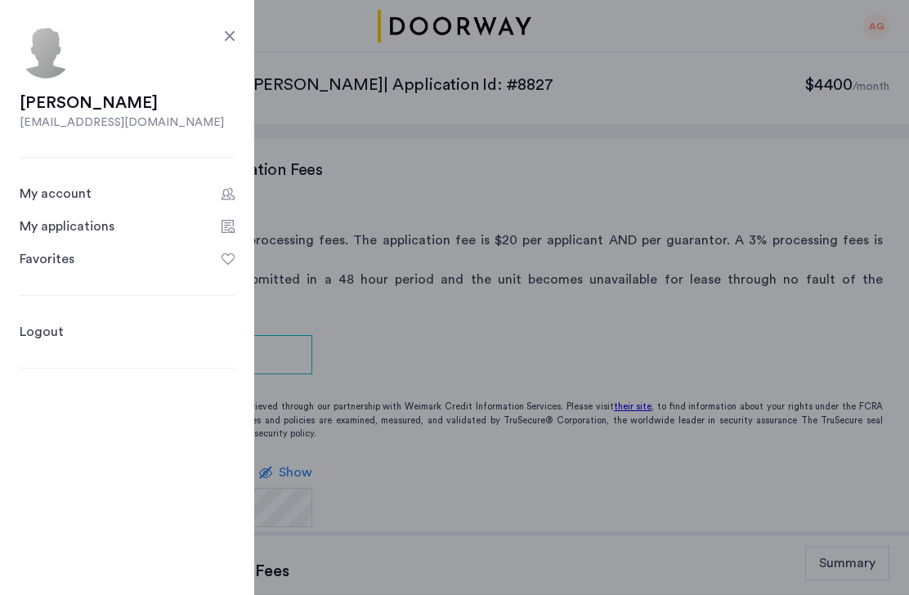
click at [181, 262] on link "Favorites" at bounding box center [127, 259] width 215 height 20
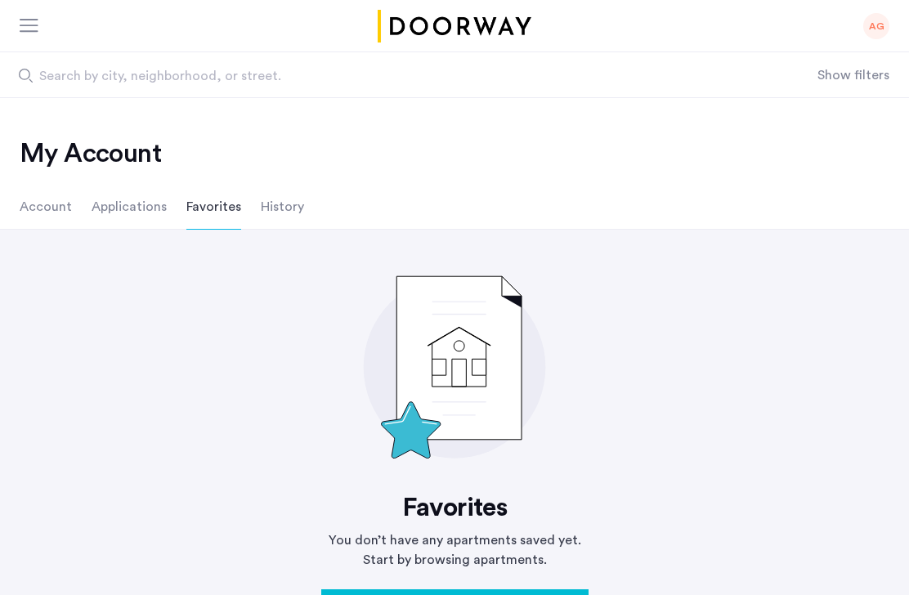
click at [181, 374] on favorites "Favorites You don’t have any apartments saved yet. Start by browsing apartments…" at bounding box center [455, 445] width 870 height 379
click at [22, 22] on div at bounding box center [30, 27] width 20 height 16
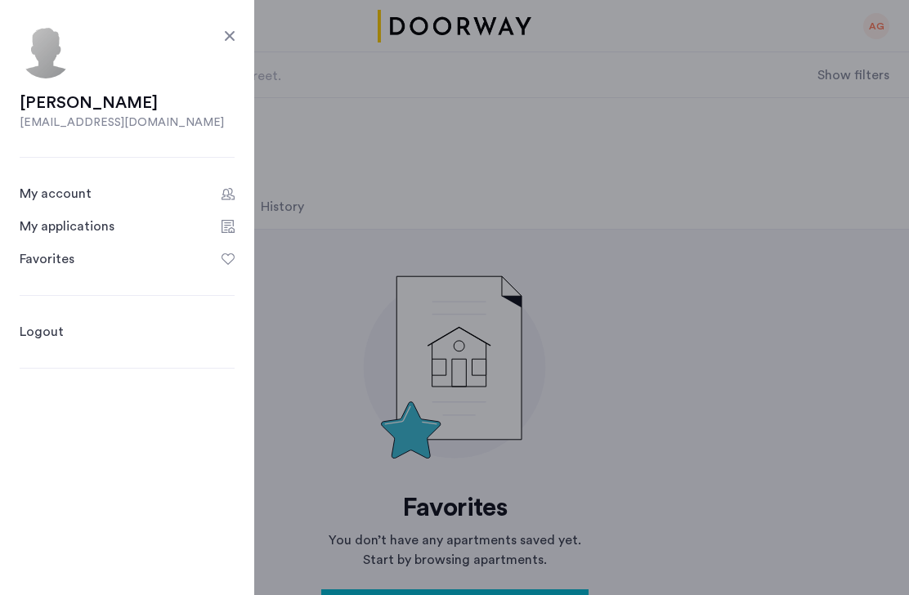
click at [165, 192] on link "My account" at bounding box center [127, 194] width 215 height 20
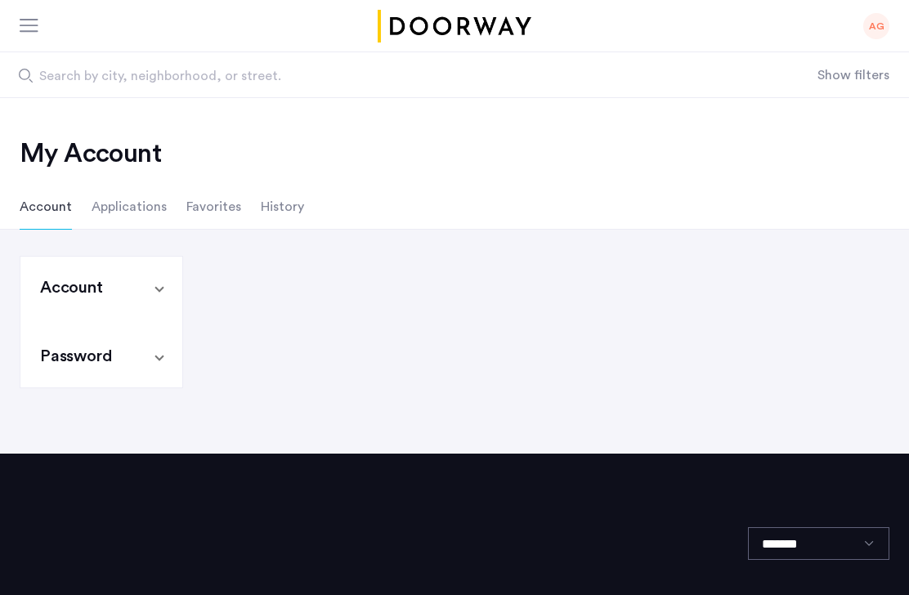
click at [122, 293] on mat-panel-title "Account" at bounding box center [91, 287] width 103 height 23
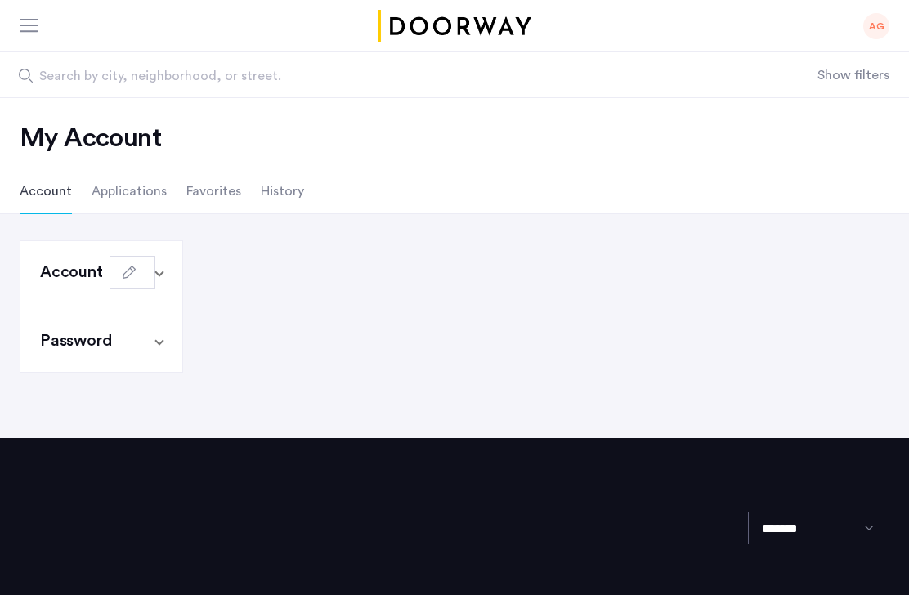
scroll to position [13, 0]
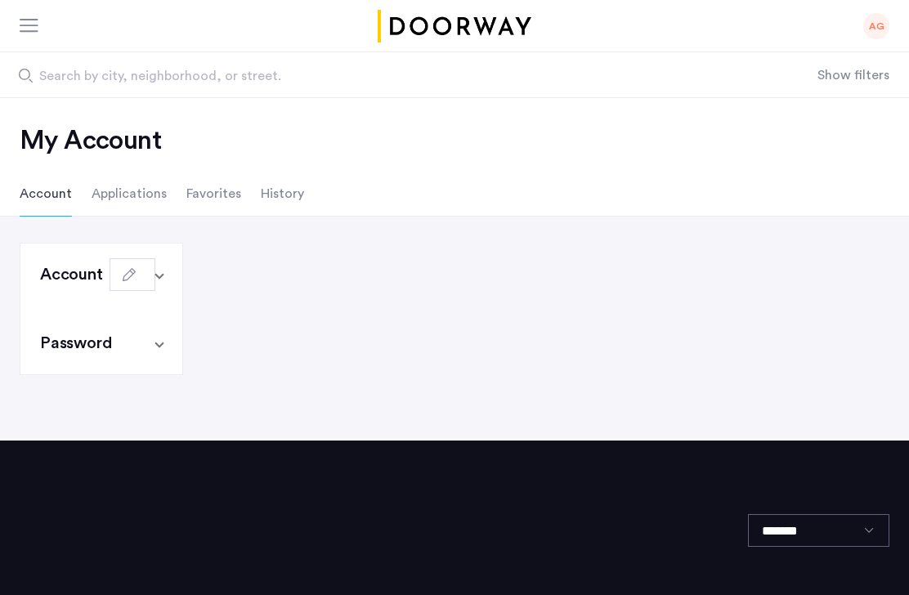
click at [110, 200] on li "Applications" at bounding box center [129, 194] width 75 height 46
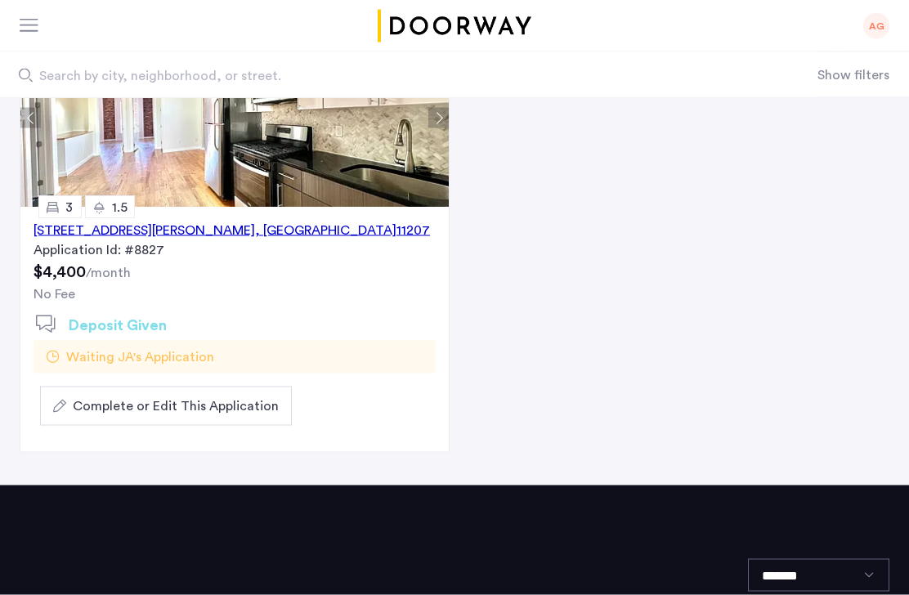
scroll to position [283, 0]
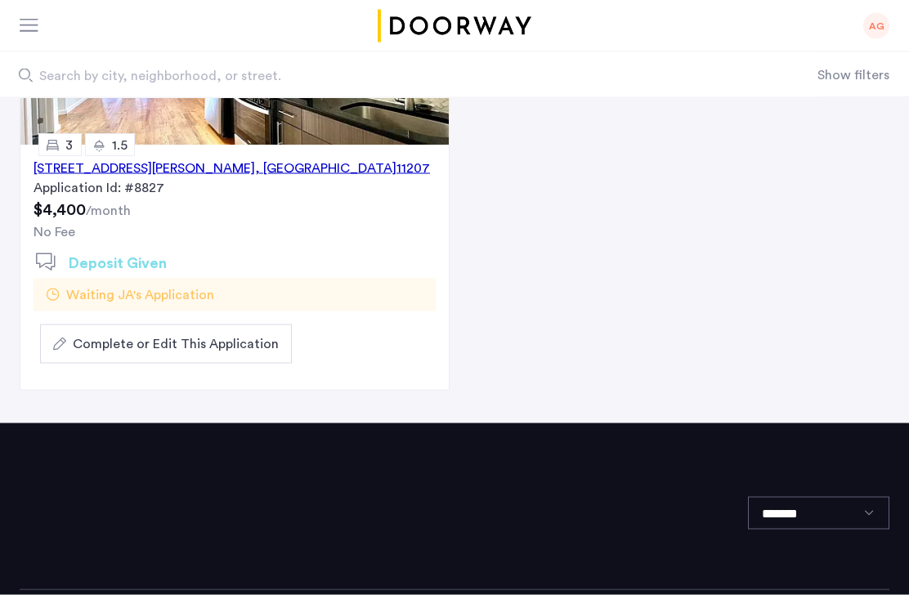
click at [207, 351] on span "Complete or Edit This Application" at bounding box center [176, 344] width 206 height 20
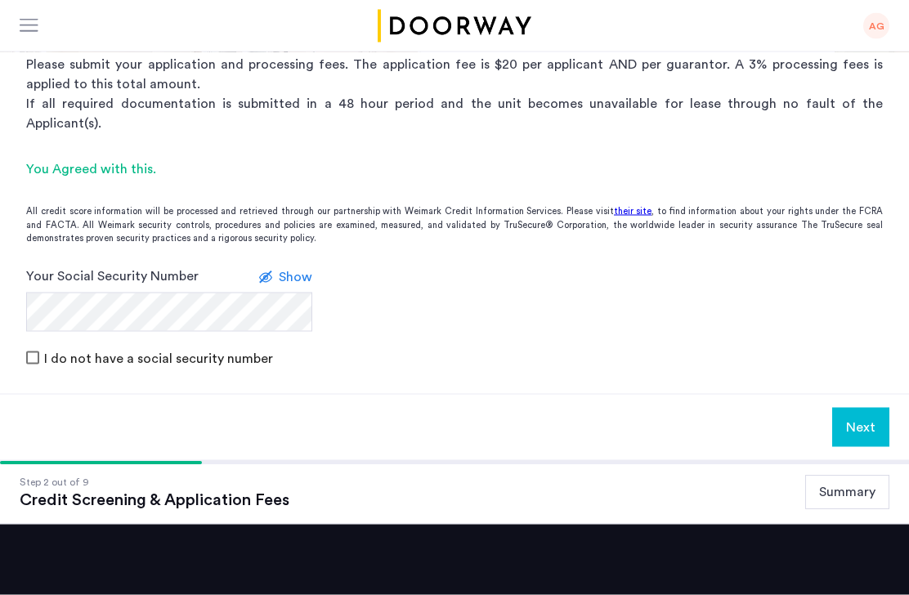
scroll to position [256, 0]
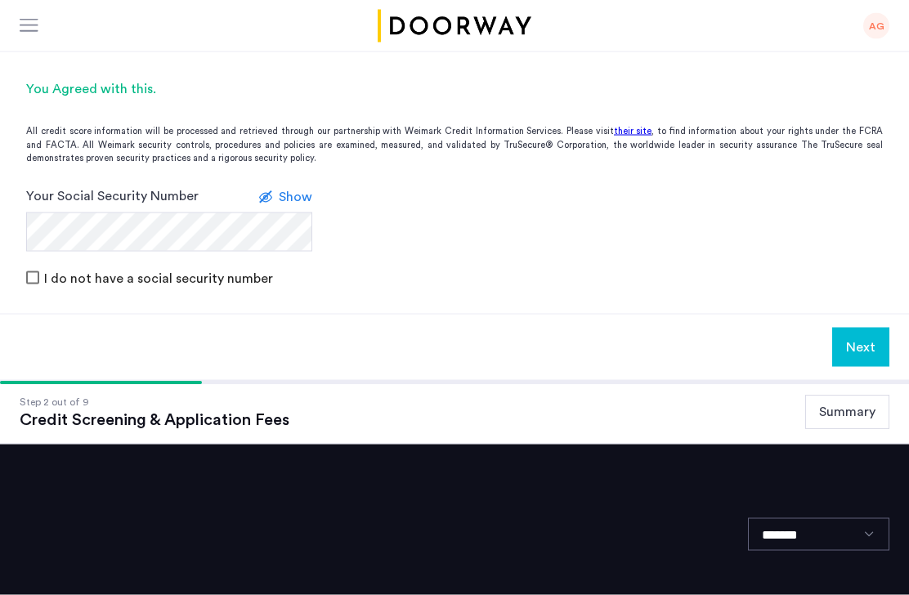
click at [844, 396] on button "Summary" at bounding box center [847, 413] width 84 height 34
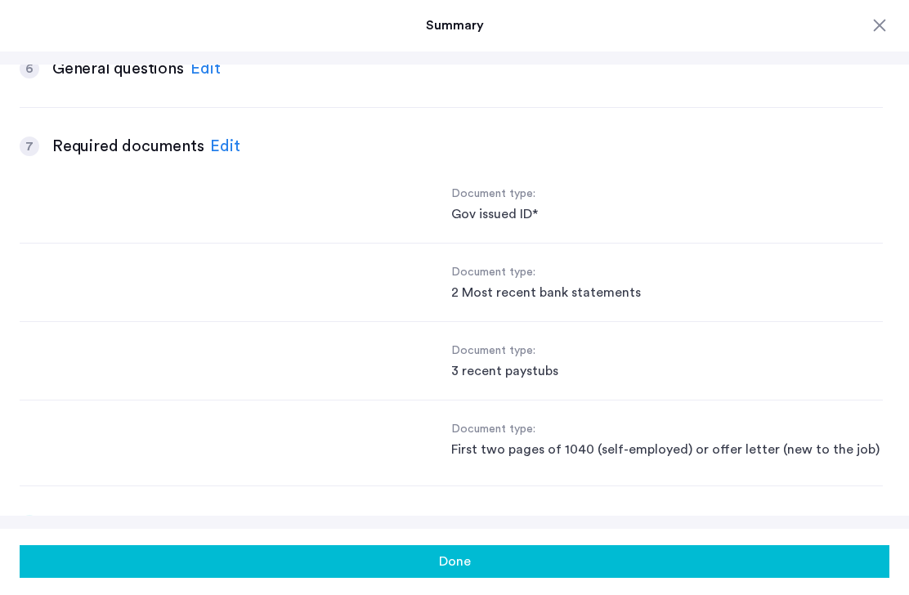
scroll to position [1212, 0]
click at [456, 579] on button "Done" at bounding box center [455, 562] width 870 height 33
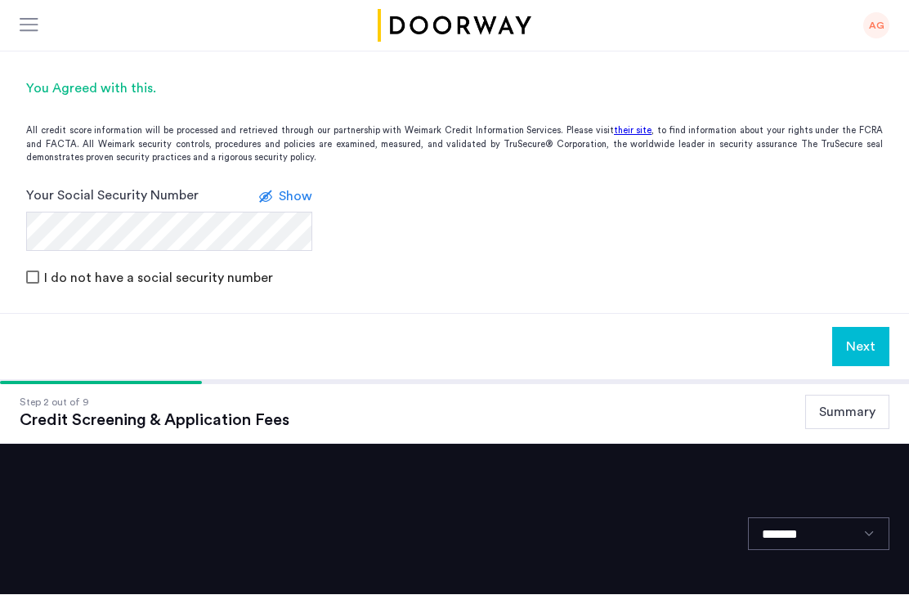
click at [860, 396] on button "Summary" at bounding box center [847, 413] width 84 height 34
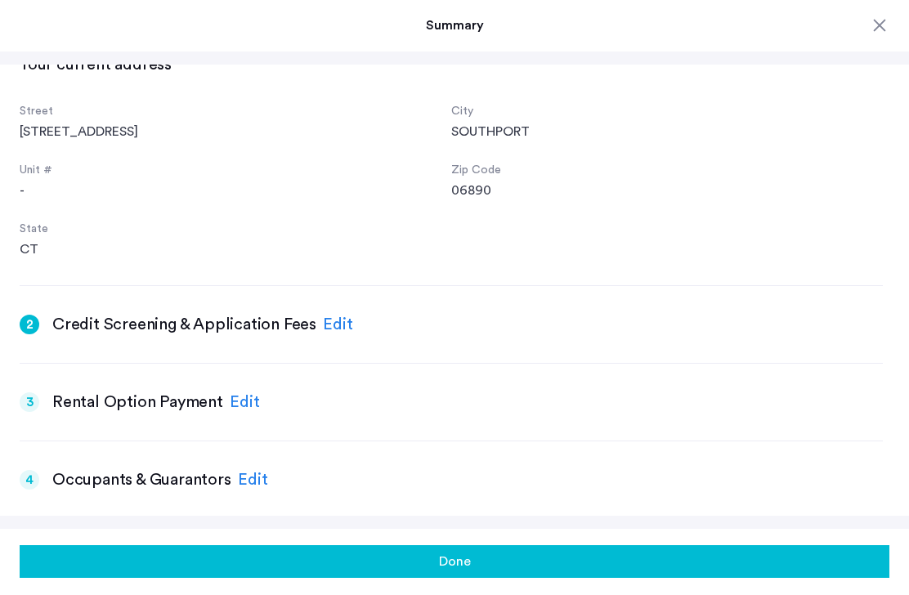
scroll to position [286, 0]
click at [254, 477] on div "Edit" at bounding box center [253, 480] width 30 height 25
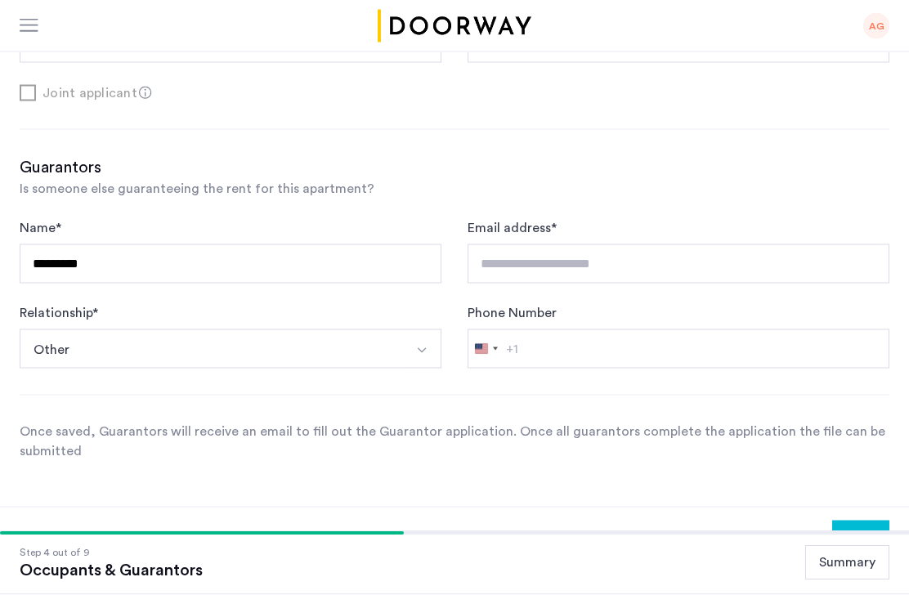
scroll to position [419, 0]
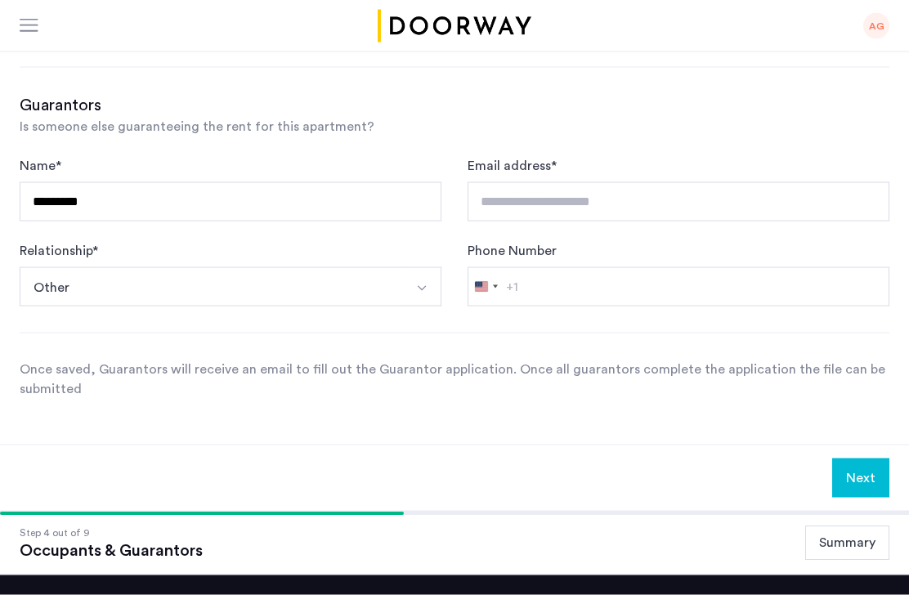
click at [849, 546] on button "Summary" at bounding box center [847, 543] width 84 height 34
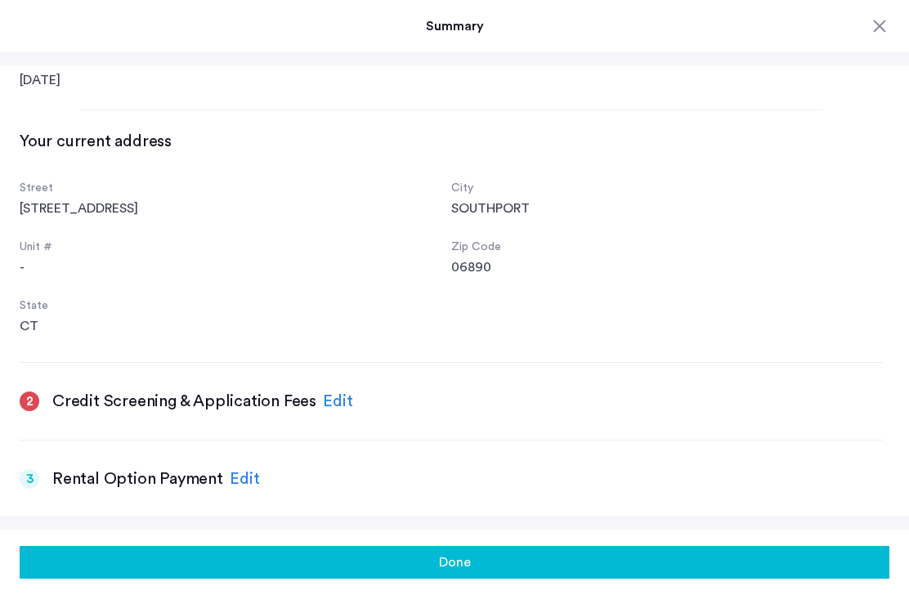
scroll to position [232, 0]
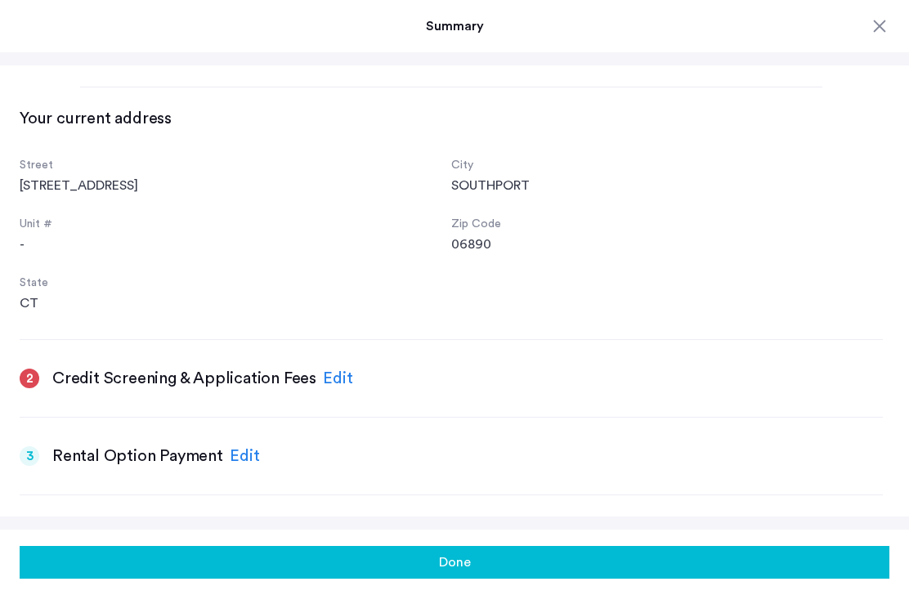
click at [330, 371] on div "Edit" at bounding box center [338, 378] width 30 height 25
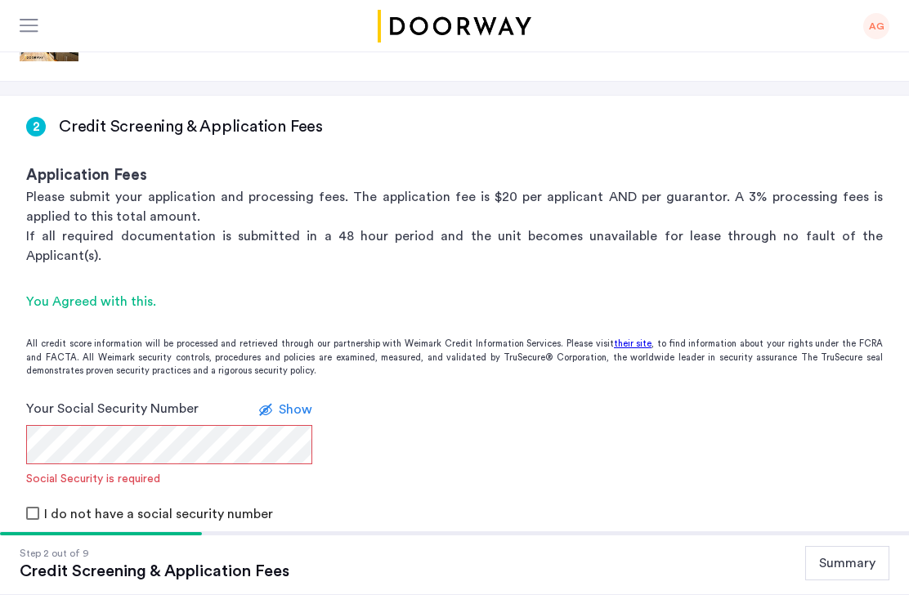
scroll to position [0, 0]
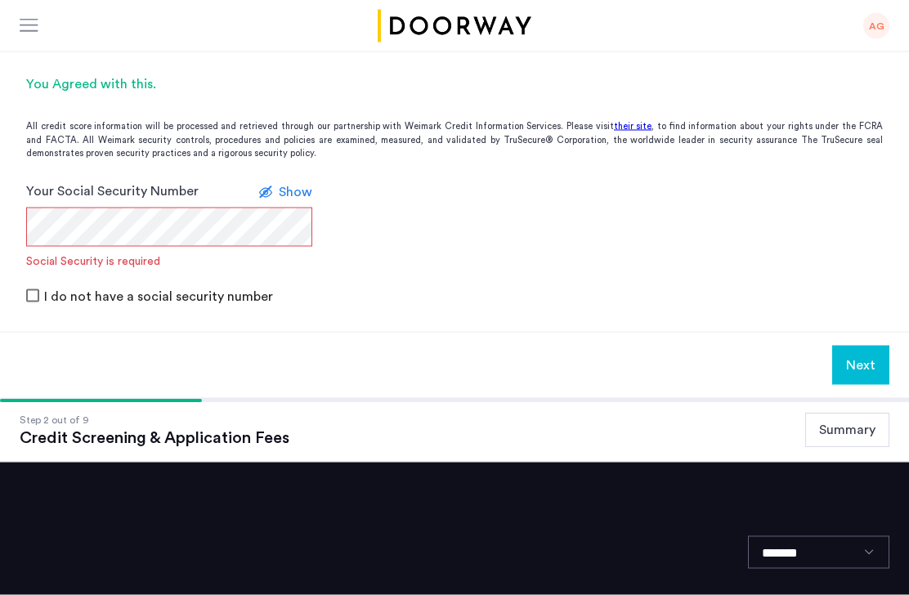
click at [836, 414] on button "Summary" at bounding box center [847, 431] width 84 height 34
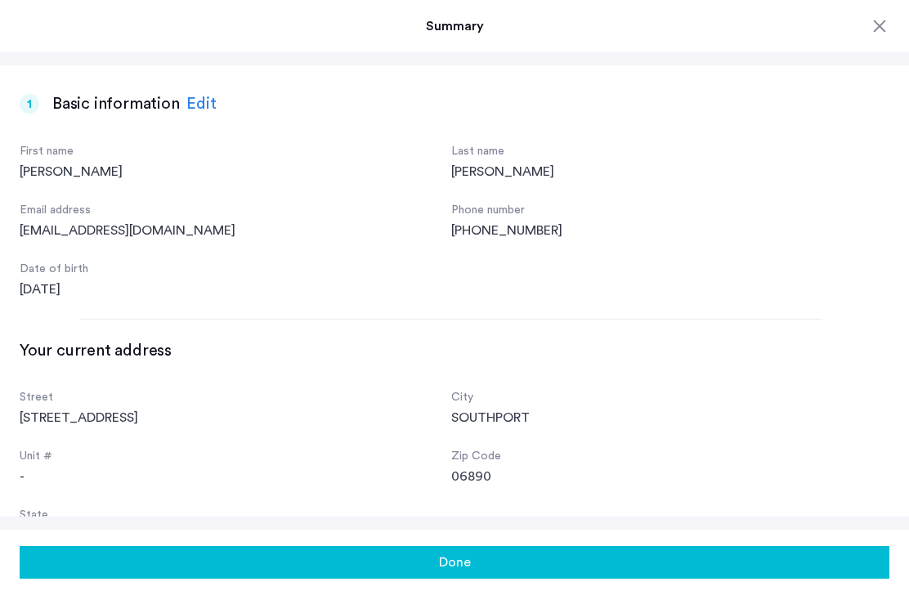
click at [193, 107] on div "Edit" at bounding box center [201, 104] width 30 height 25
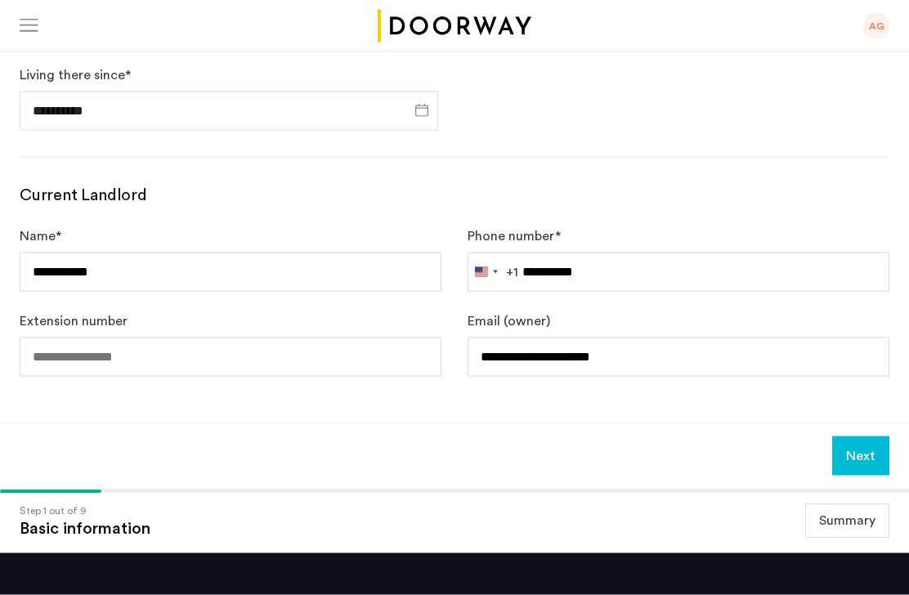
scroll to position [776, 0]
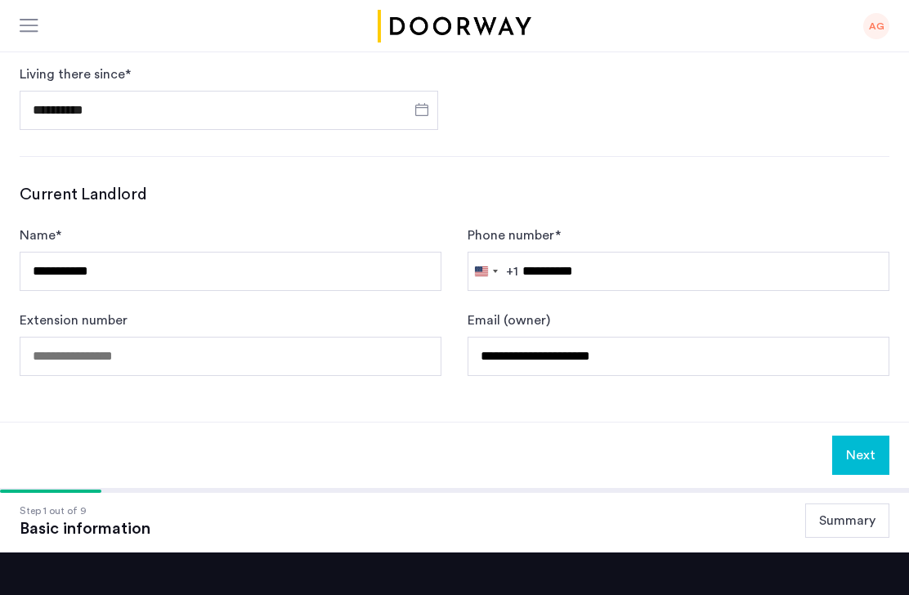
click at [852, 455] on button "Next" at bounding box center [860, 455] width 57 height 39
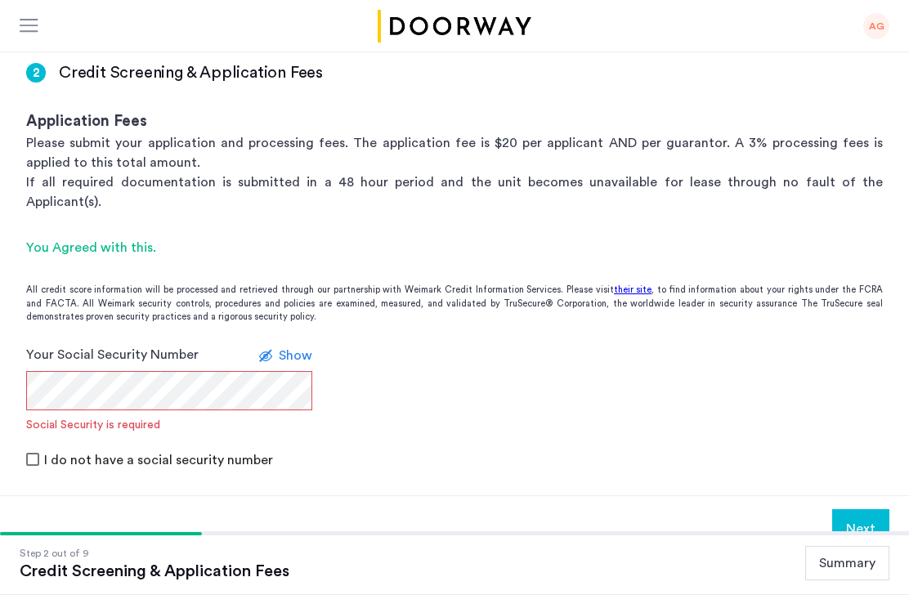
scroll to position [0, 0]
